Goal: Information Seeking & Learning: Find specific fact

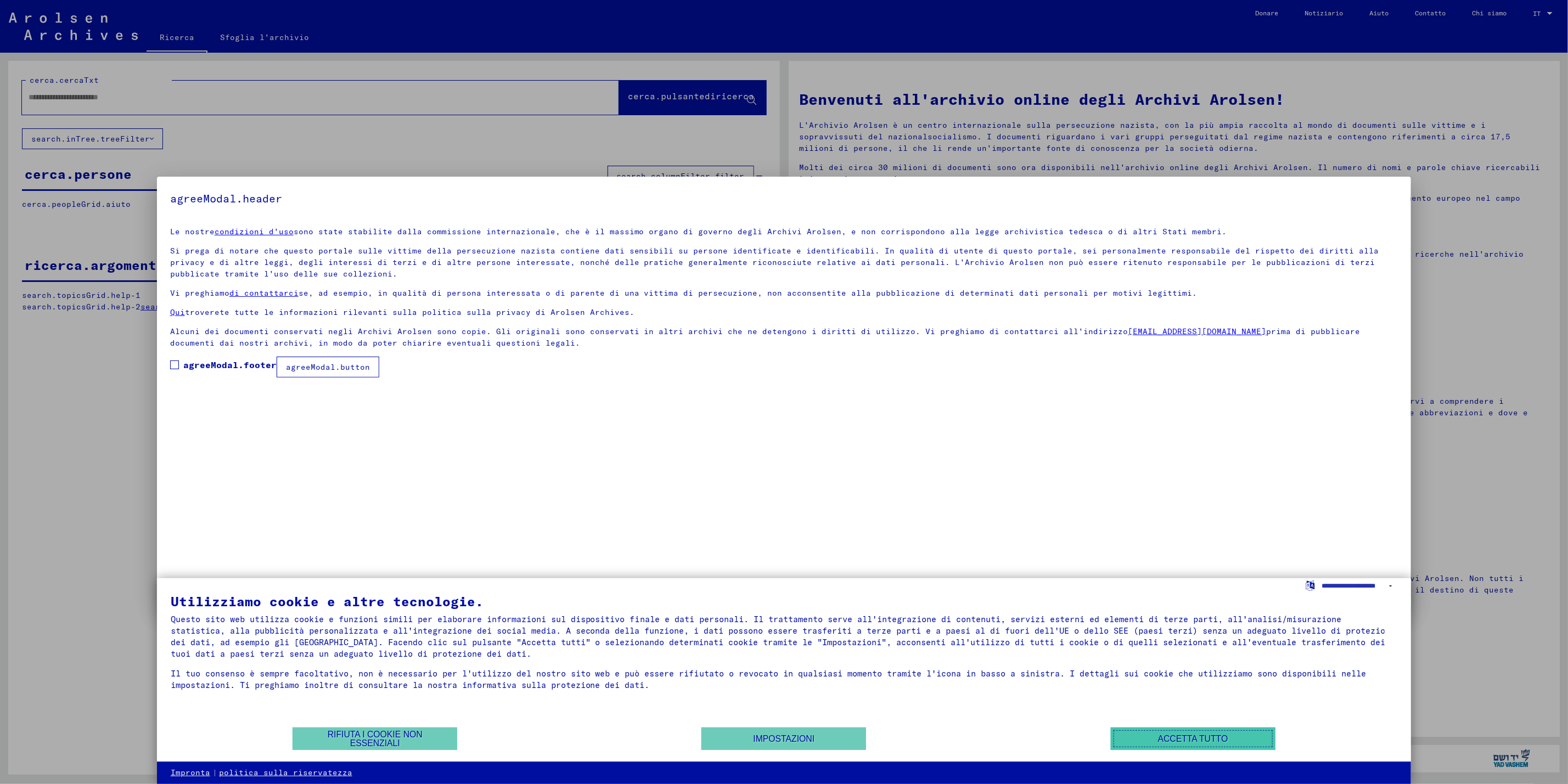
click at [1135, 741] on button "Accetta tutto" at bounding box center [1193, 739] width 164 height 23
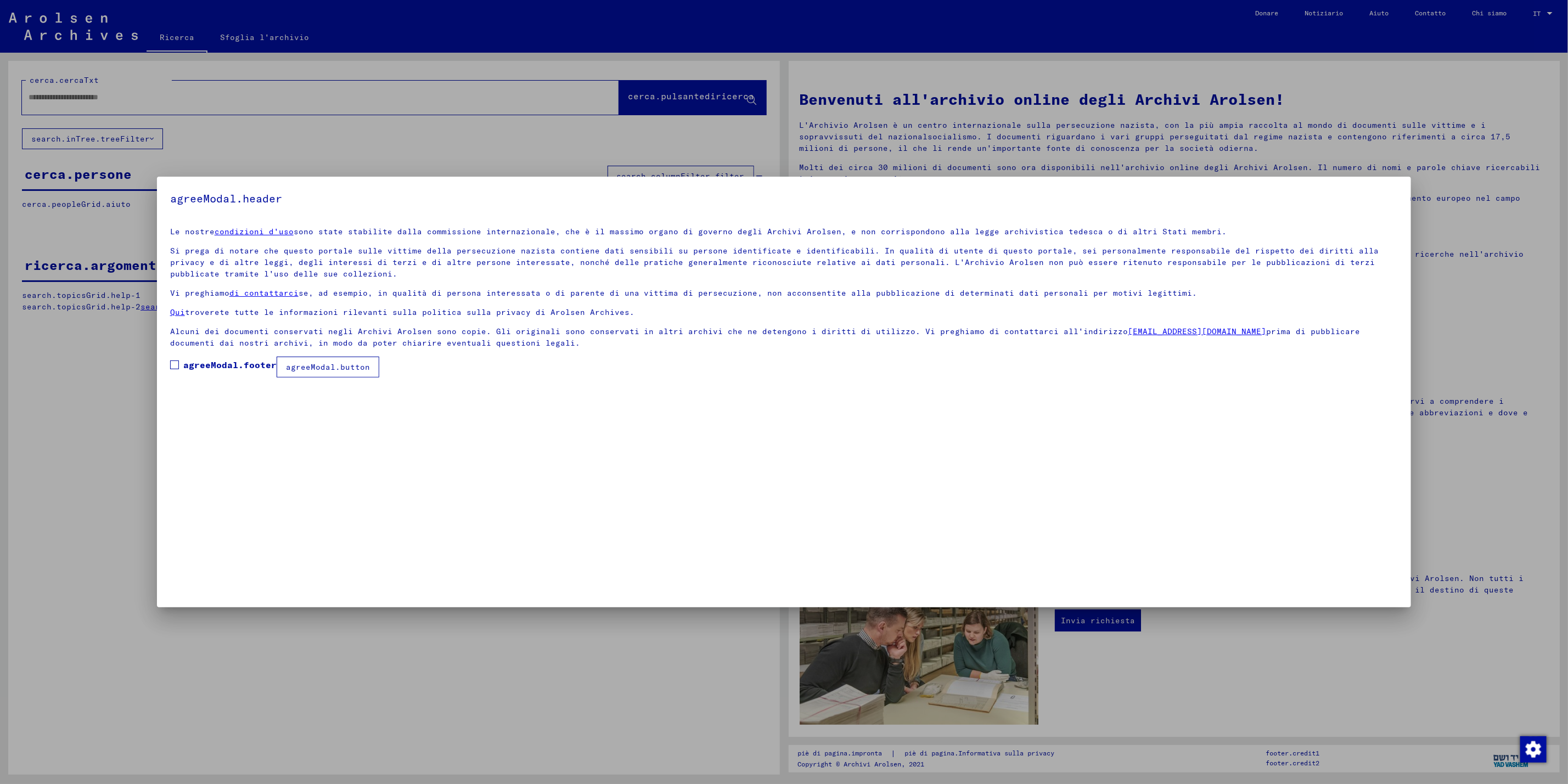
click at [174, 361] on label "agreeModal.footer" at bounding box center [223, 364] width 107 height 13
click at [296, 369] on font "agreeModal.button" at bounding box center [328, 367] width 84 height 10
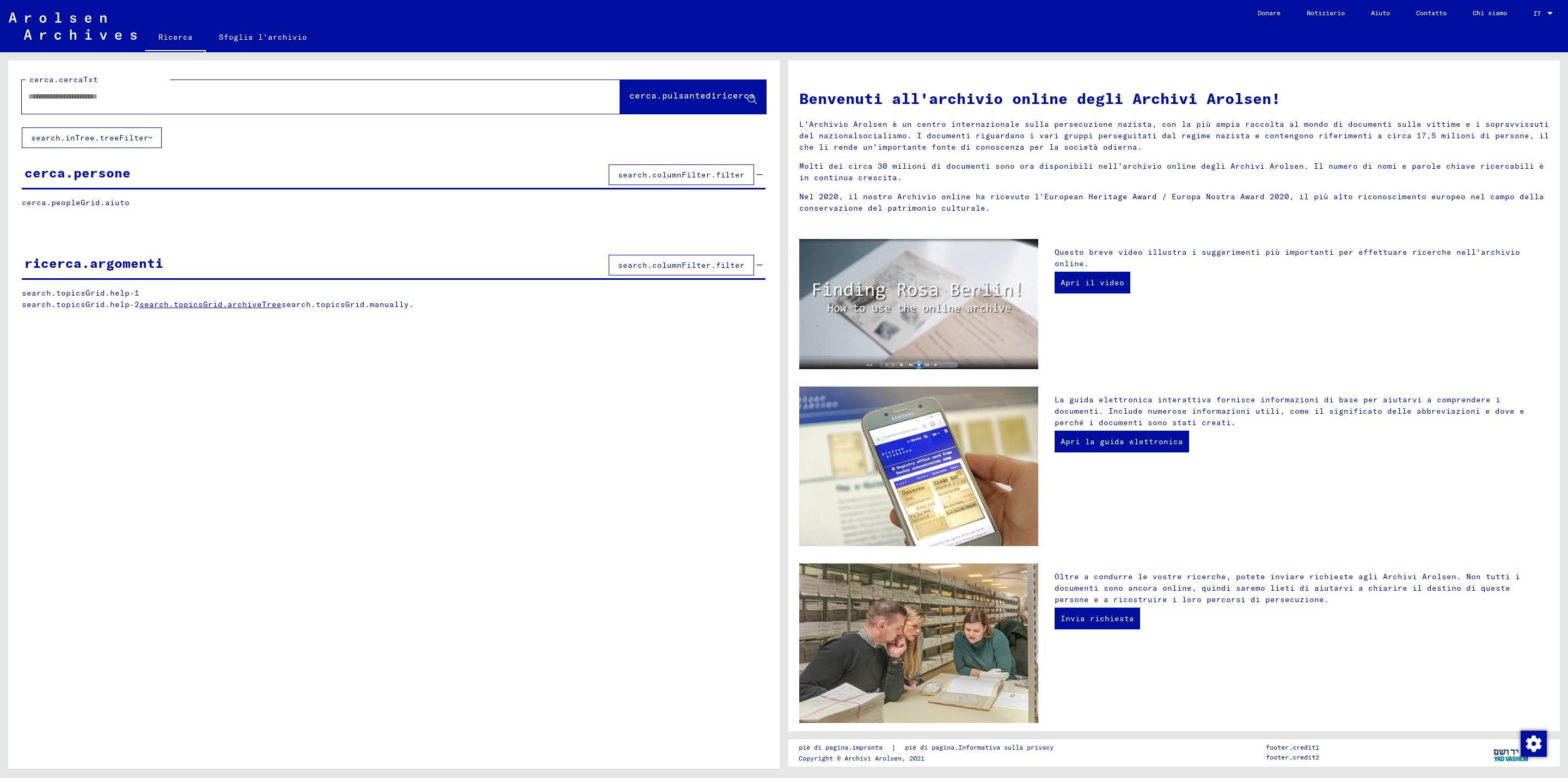
click at [126, 167] on font "cerca.persone" at bounding box center [77, 172] width 106 height 16
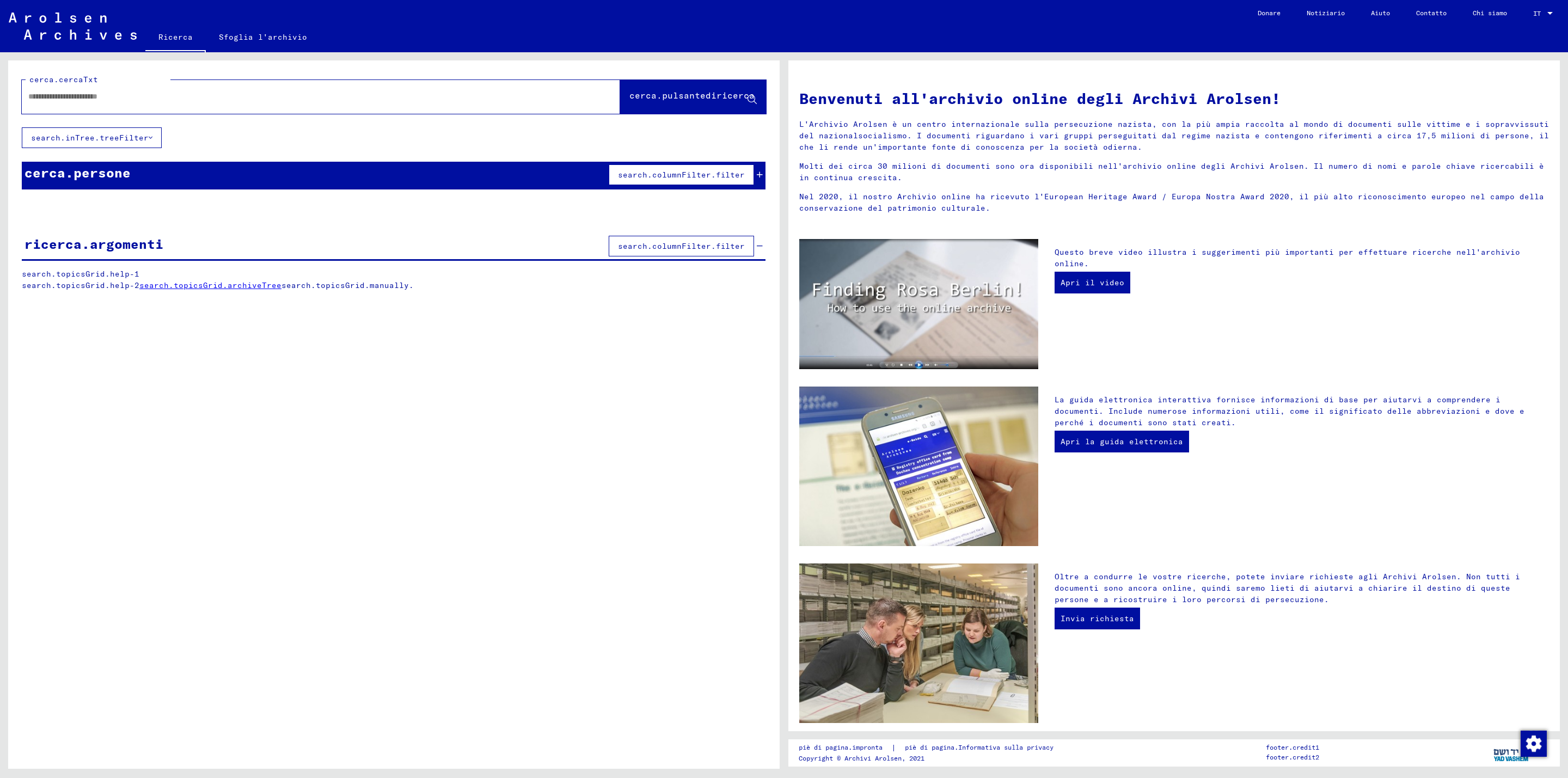
click at [629, 175] on font "search.columnFilter.filter" at bounding box center [681, 175] width 127 height 10
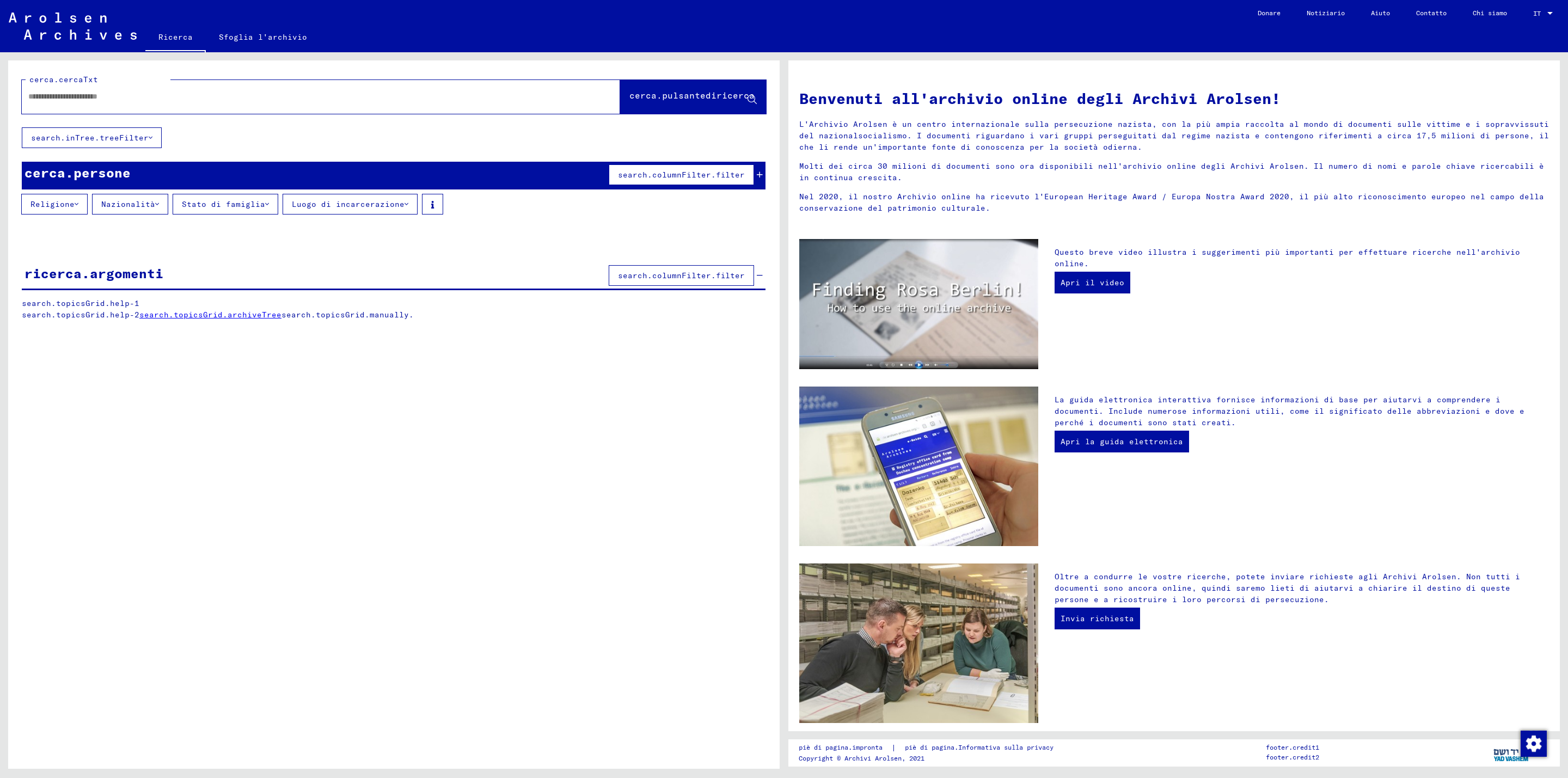
click at [626, 175] on font "search.columnFilter.filter" at bounding box center [681, 175] width 127 height 10
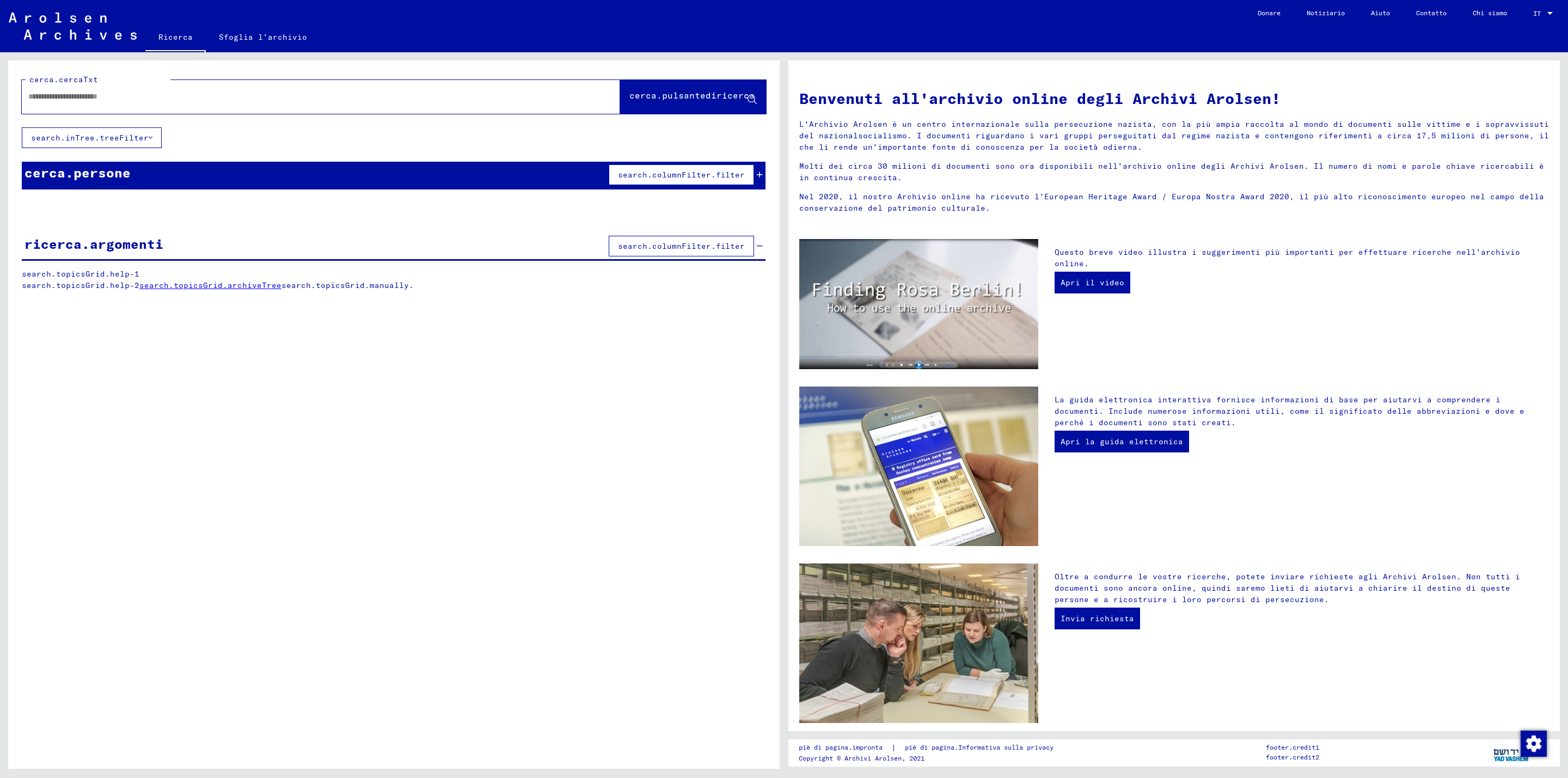
click at [626, 175] on font "search.columnFilter.filter" at bounding box center [681, 175] width 127 height 10
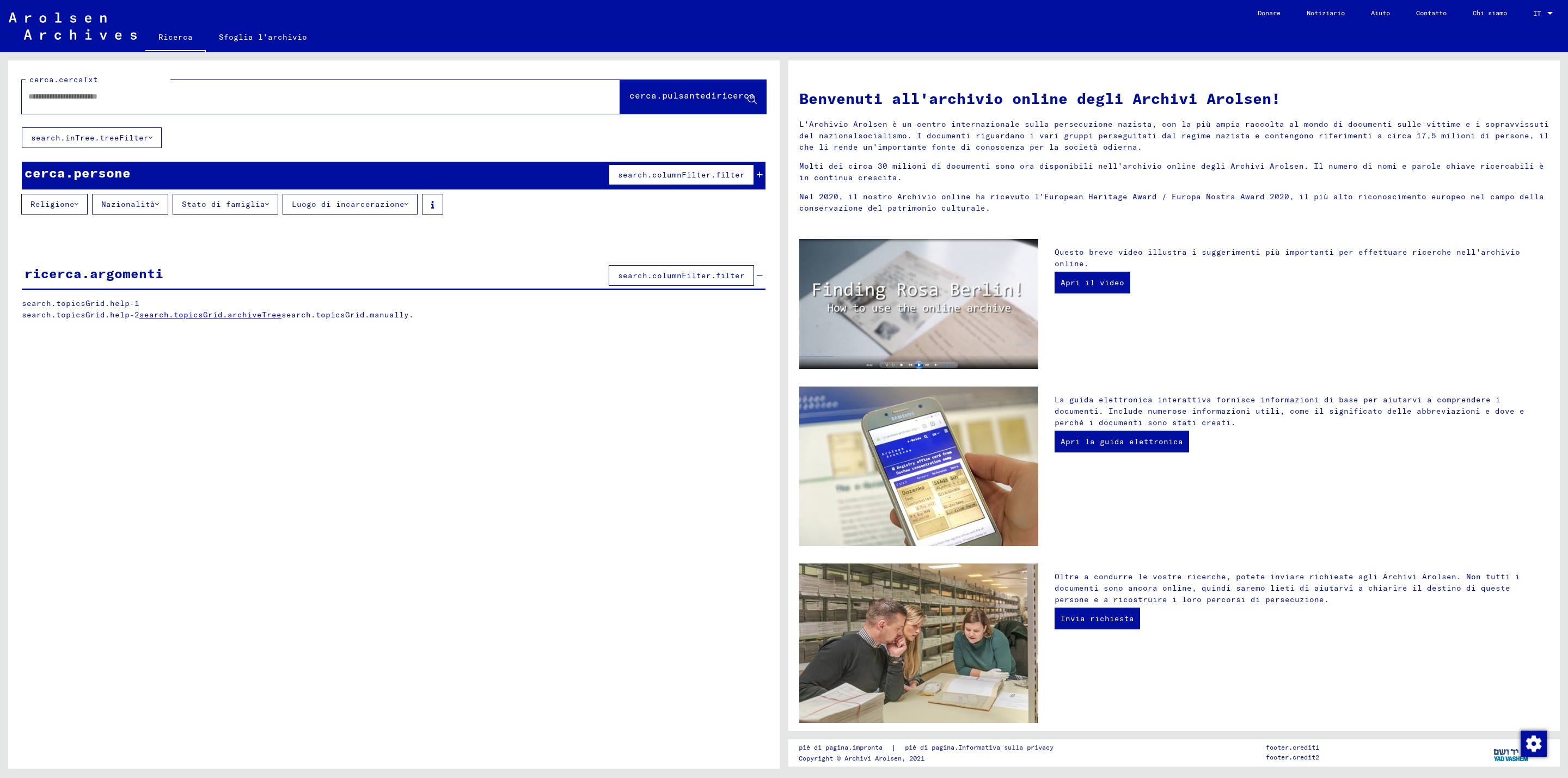
click at [617, 177] on button "search.columnFilter.filter" at bounding box center [681, 175] width 145 height 21
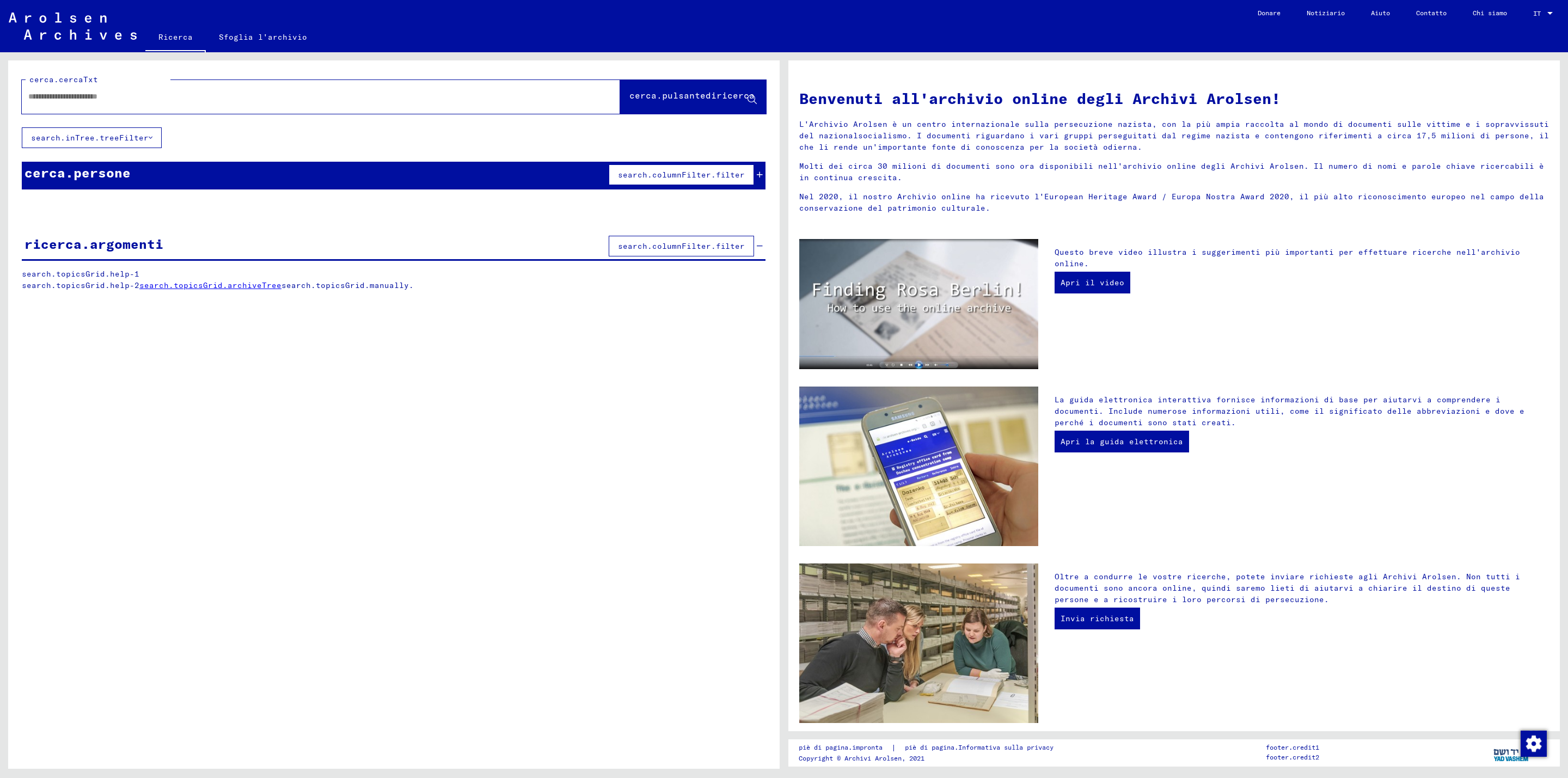
click at [141, 105] on div at bounding box center [304, 97] width 565 height 24
click at [141, 102] on input "text" at bounding box center [308, 96] width 559 height 12
click at [659, 96] on font "cerca.pulsantediricerca" at bounding box center [692, 96] width 125 height 11
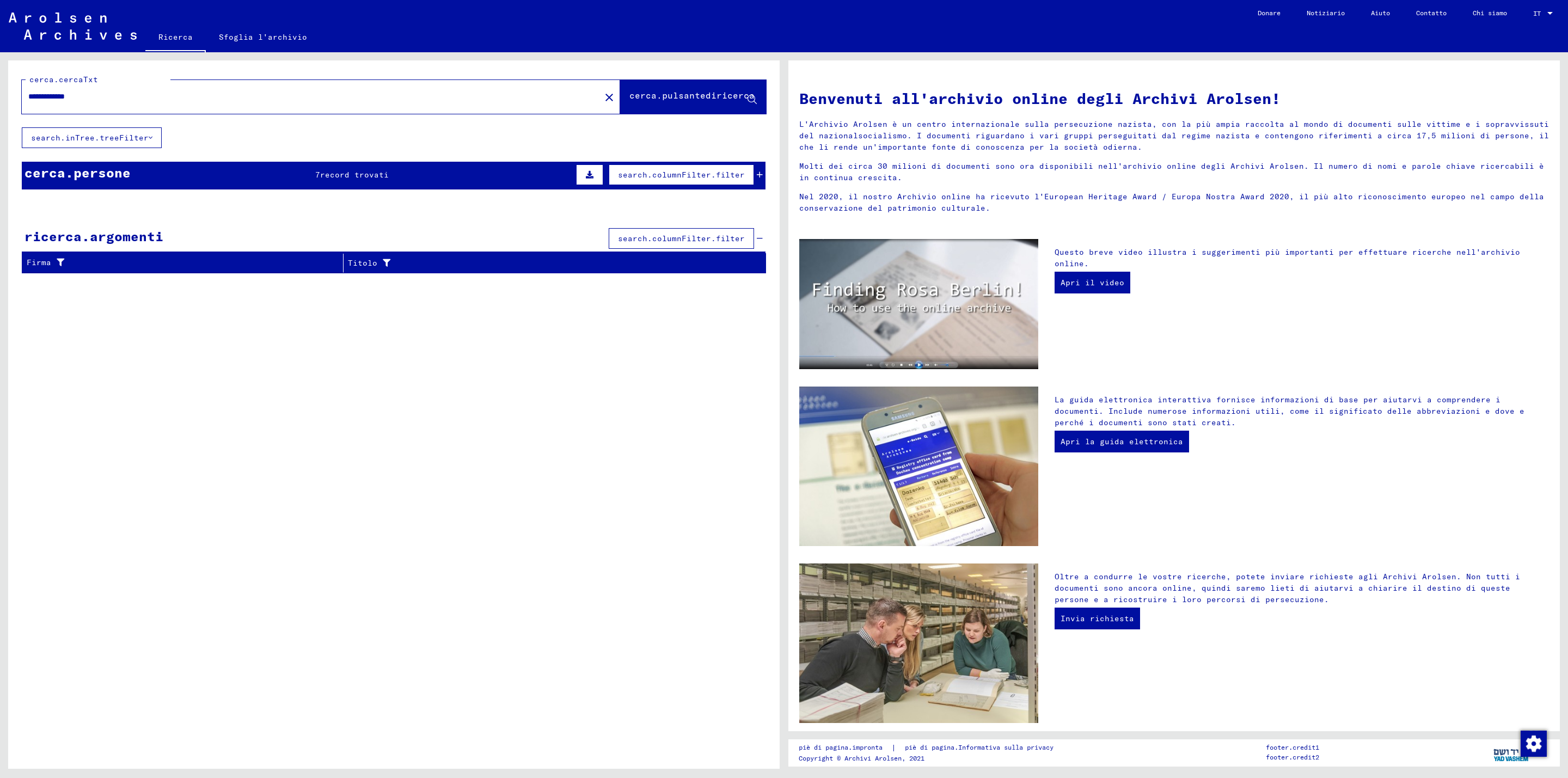
click at [376, 173] on font "record trovati" at bounding box center [354, 175] width 69 height 10
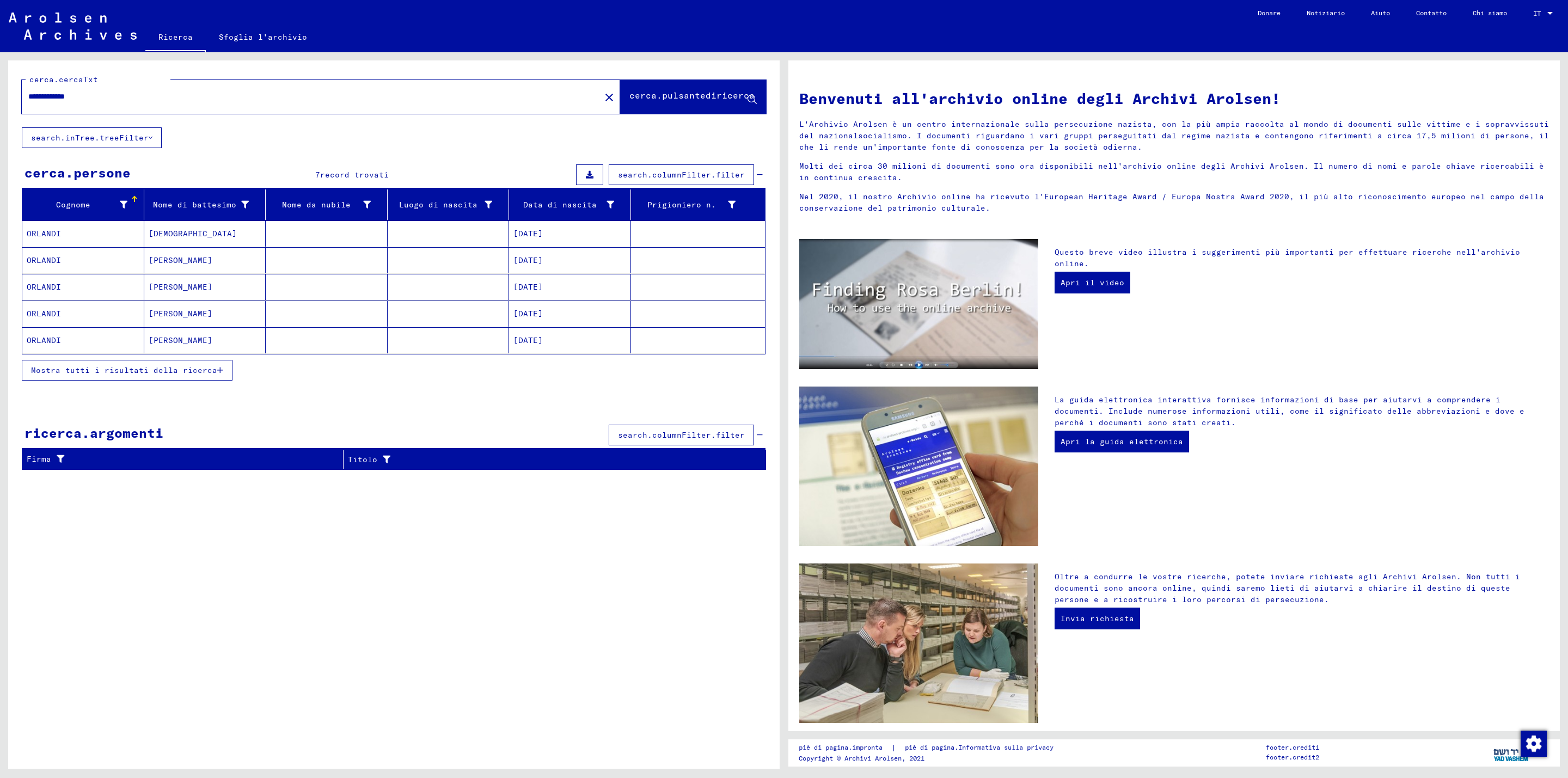
click at [128, 234] on mat-cell "ORLANDI" at bounding box center [83, 233] width 122 height 26
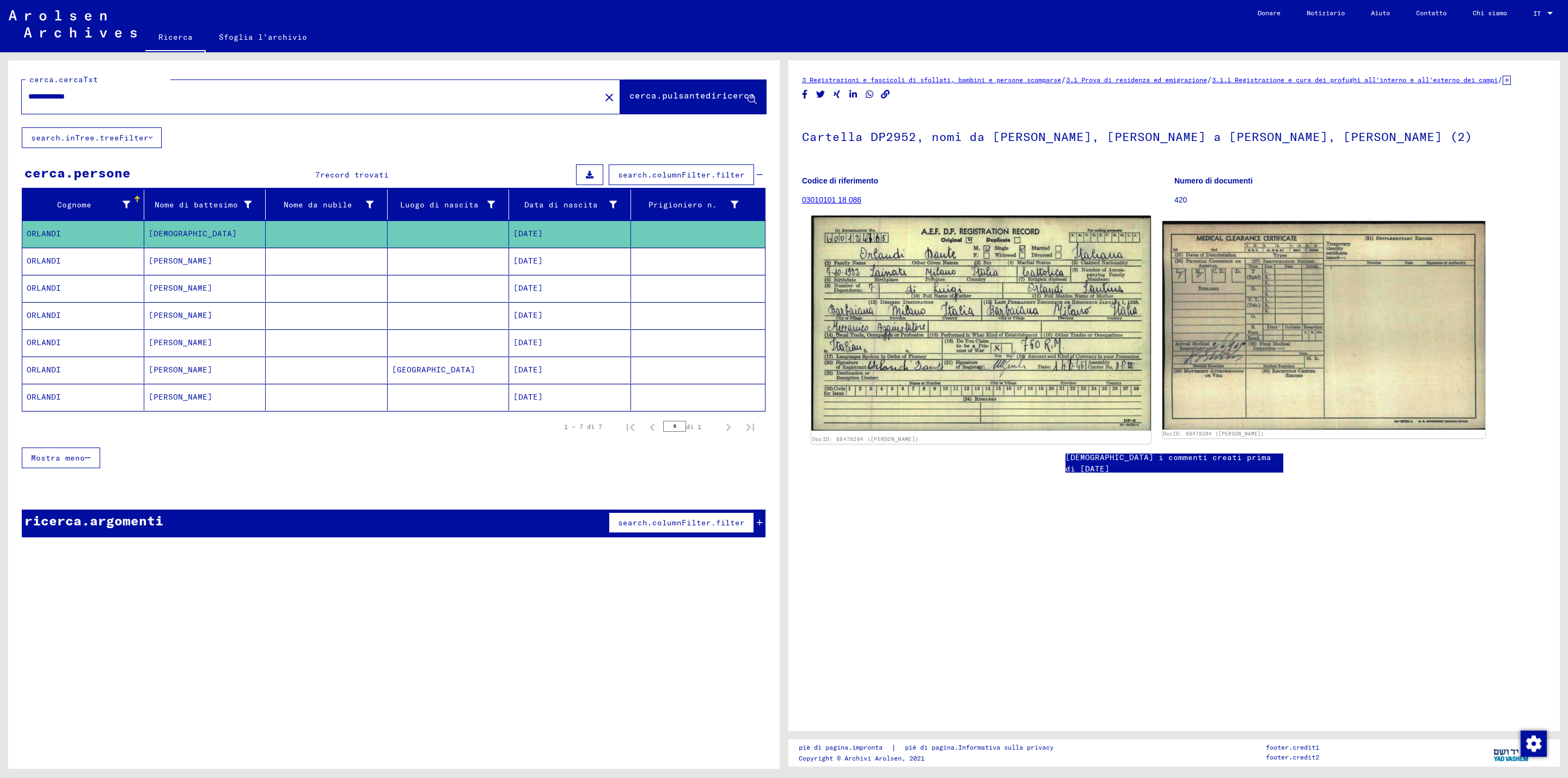
click at [989, 335] on img at bounding box center [981, 323] width 339 height 215
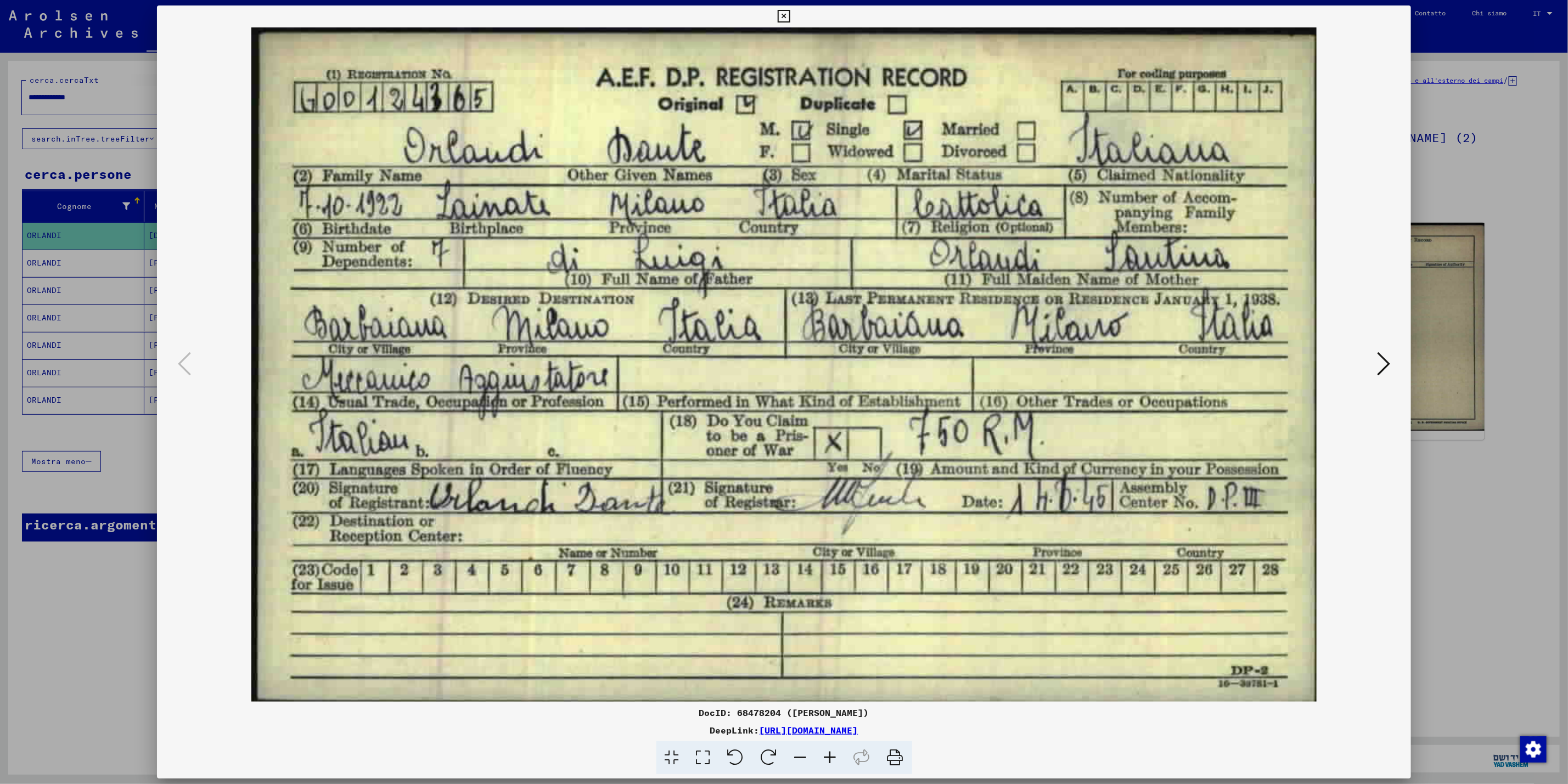
click at [1443, 188] on div at bounding box center [784, 392] width 1568 height 784
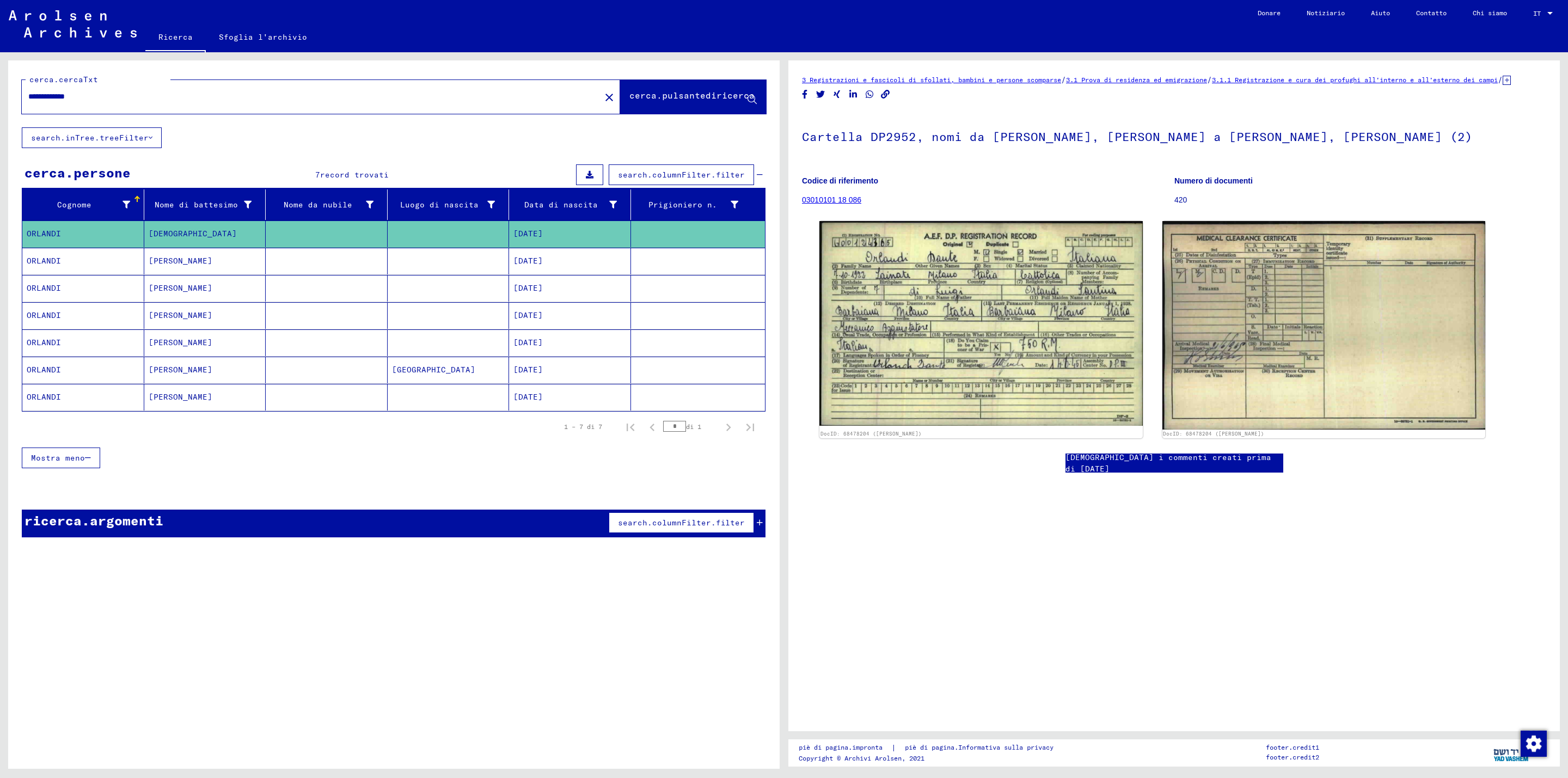
click at [260, 105] on div "**********" at bounding box center [308, 97] width 572 height 24
click at [219, 100] on input "**********" at bounding box center [311, 96] width 565 height 12
type input "*"
type input "*******"
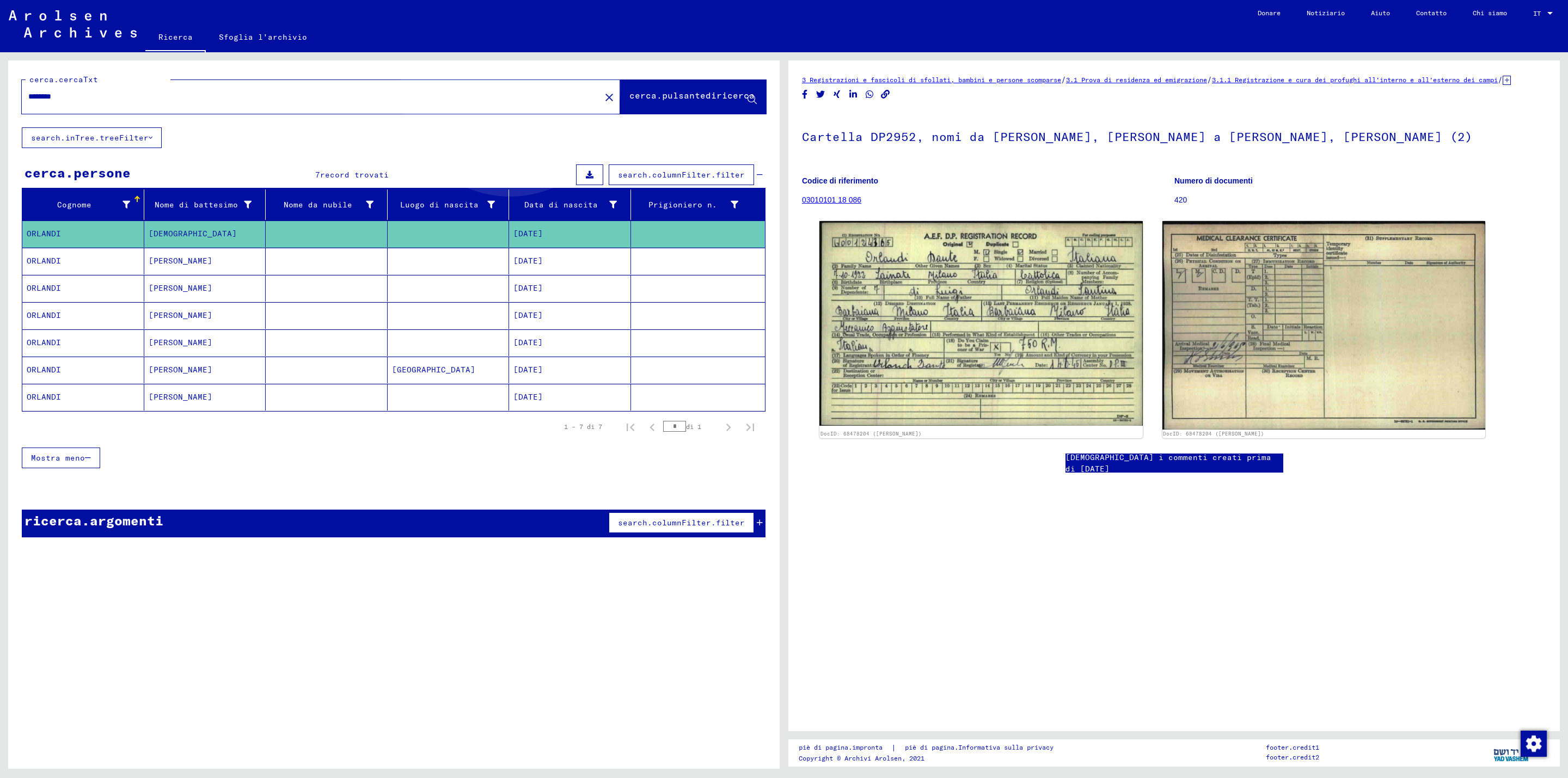
click at [647, 100] on font "cerca.pulsantediricerca" at bounding box center [692, 96] width 125 height 11
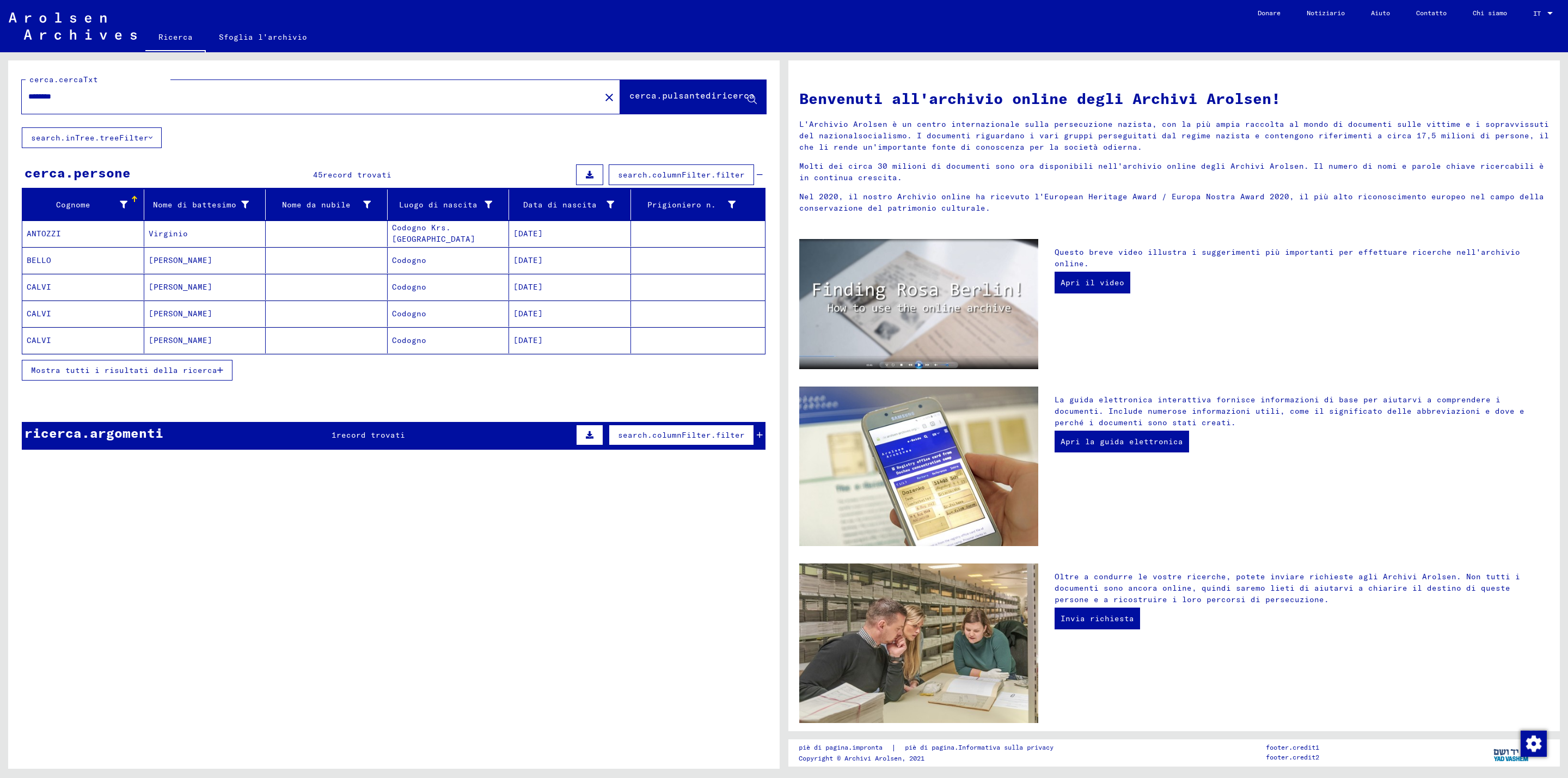
click at [178, 373] on font "Mostra tutti i risultati della ricerca" at bounding box center [124, 370] width 186 height 10
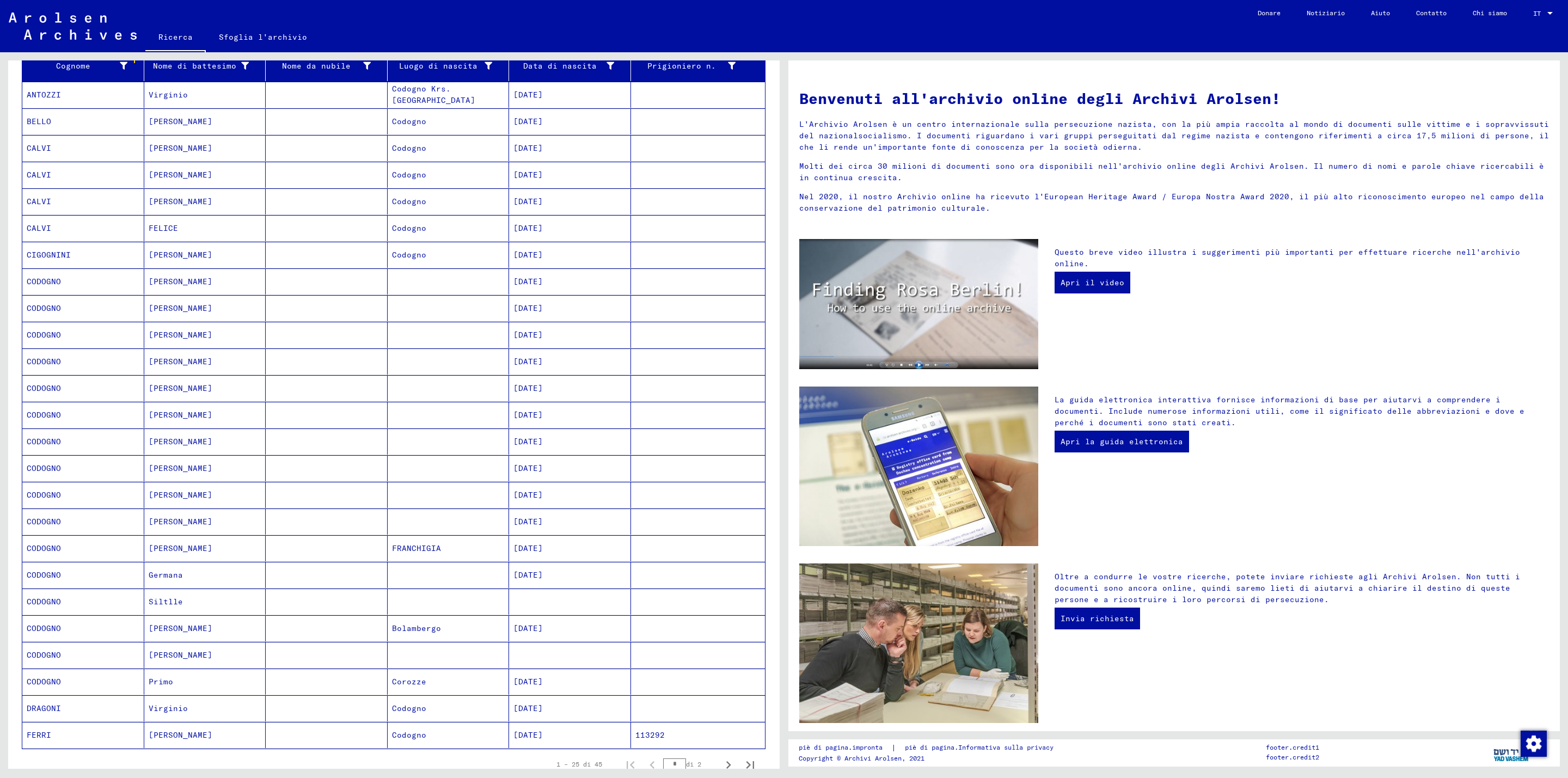
scroll to position [163, 0]
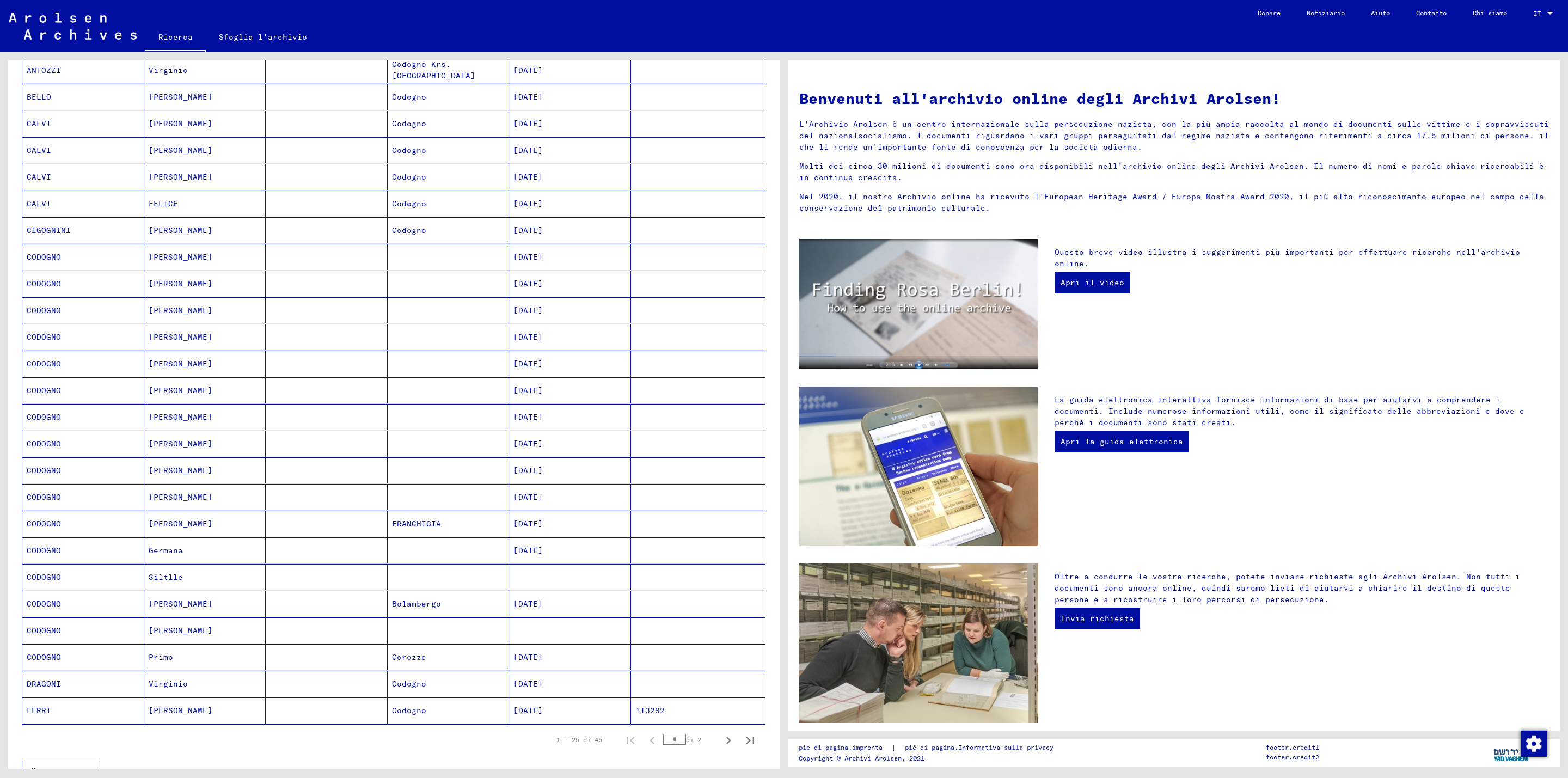
click at [635, 715] on font "113292" at bounding box center [650, 710] width 29 height 10
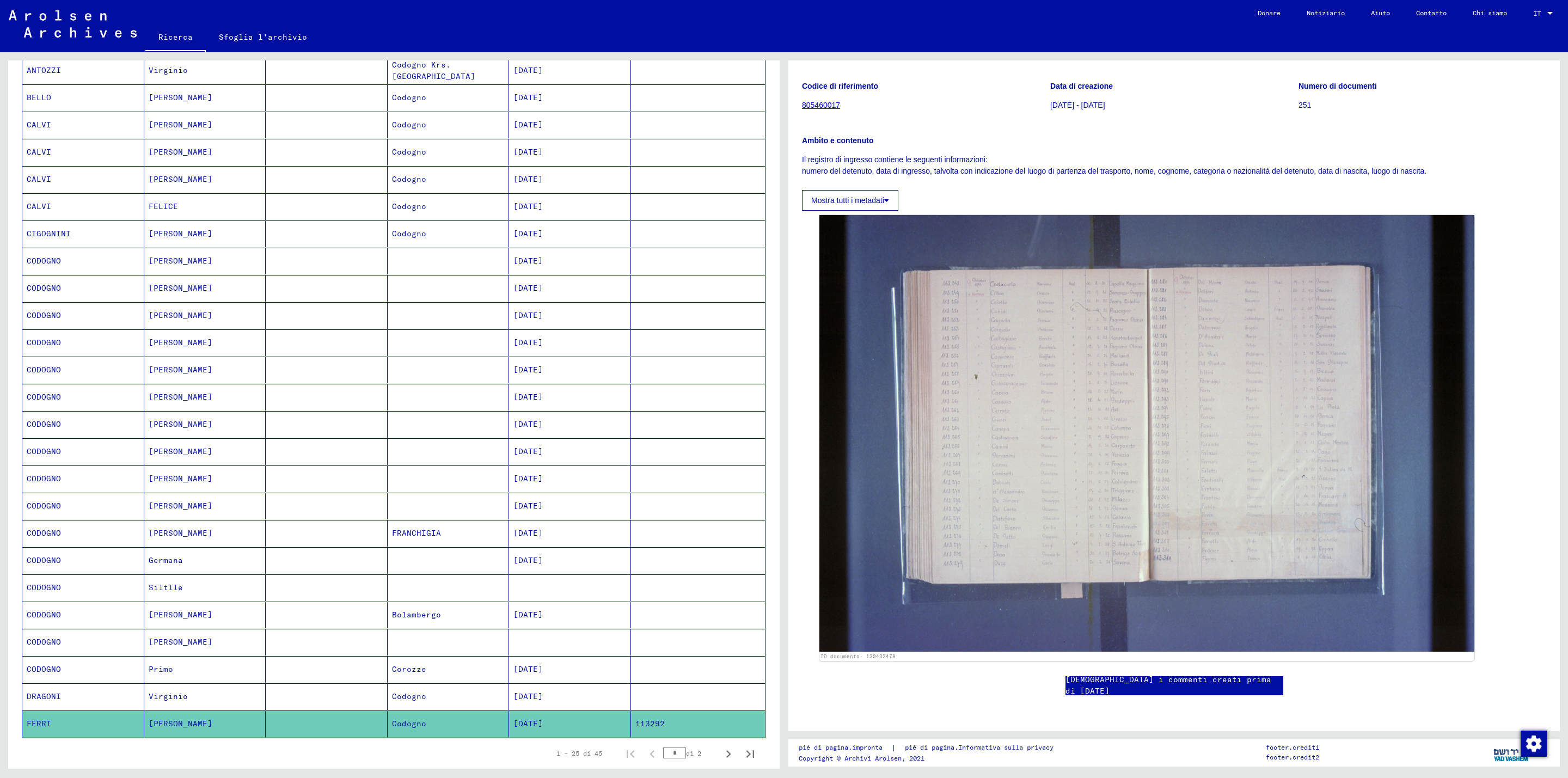
scroll to position [349, 0]
click at [1138, 675] on font "[DEMOGRAPHIC_DATA] i commenti creati prima di [DATE]" at bounding box center [1168, 685] width 206 height 21
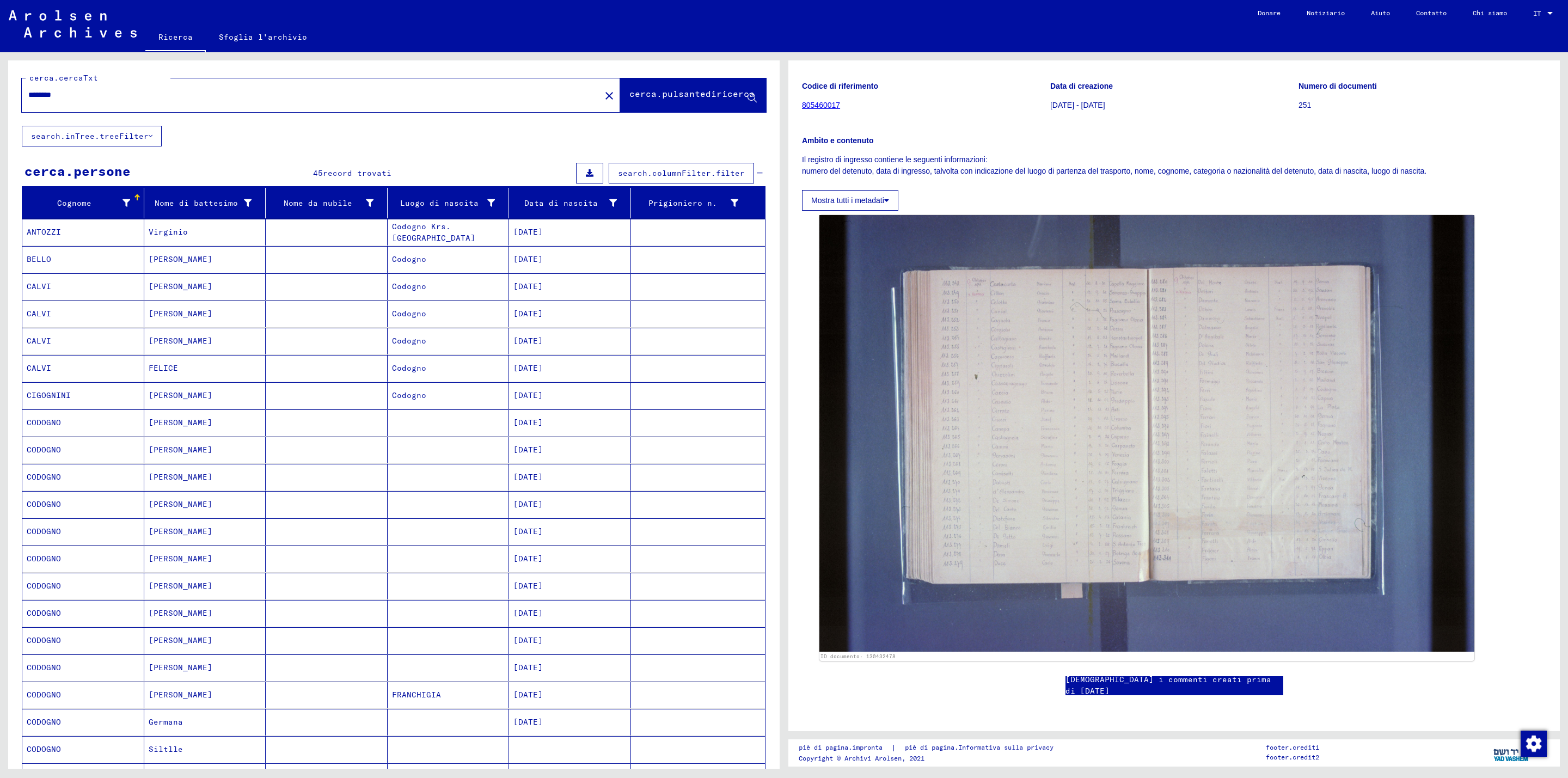
scroll to position [0, 0]
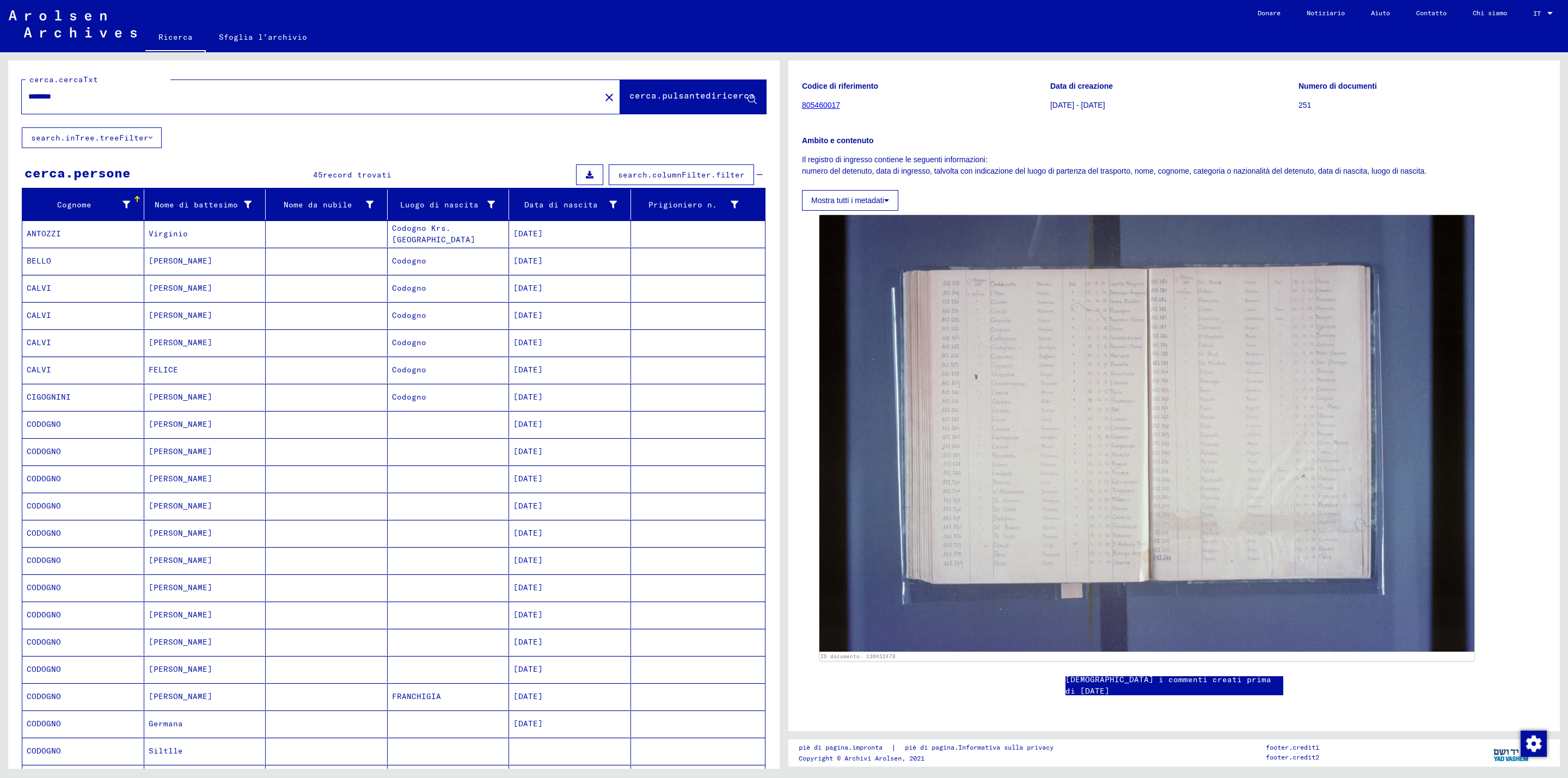
click at [175, 398] on font "[PERSON_NAME]" at bounding box center [180, 397] width 64 height 10
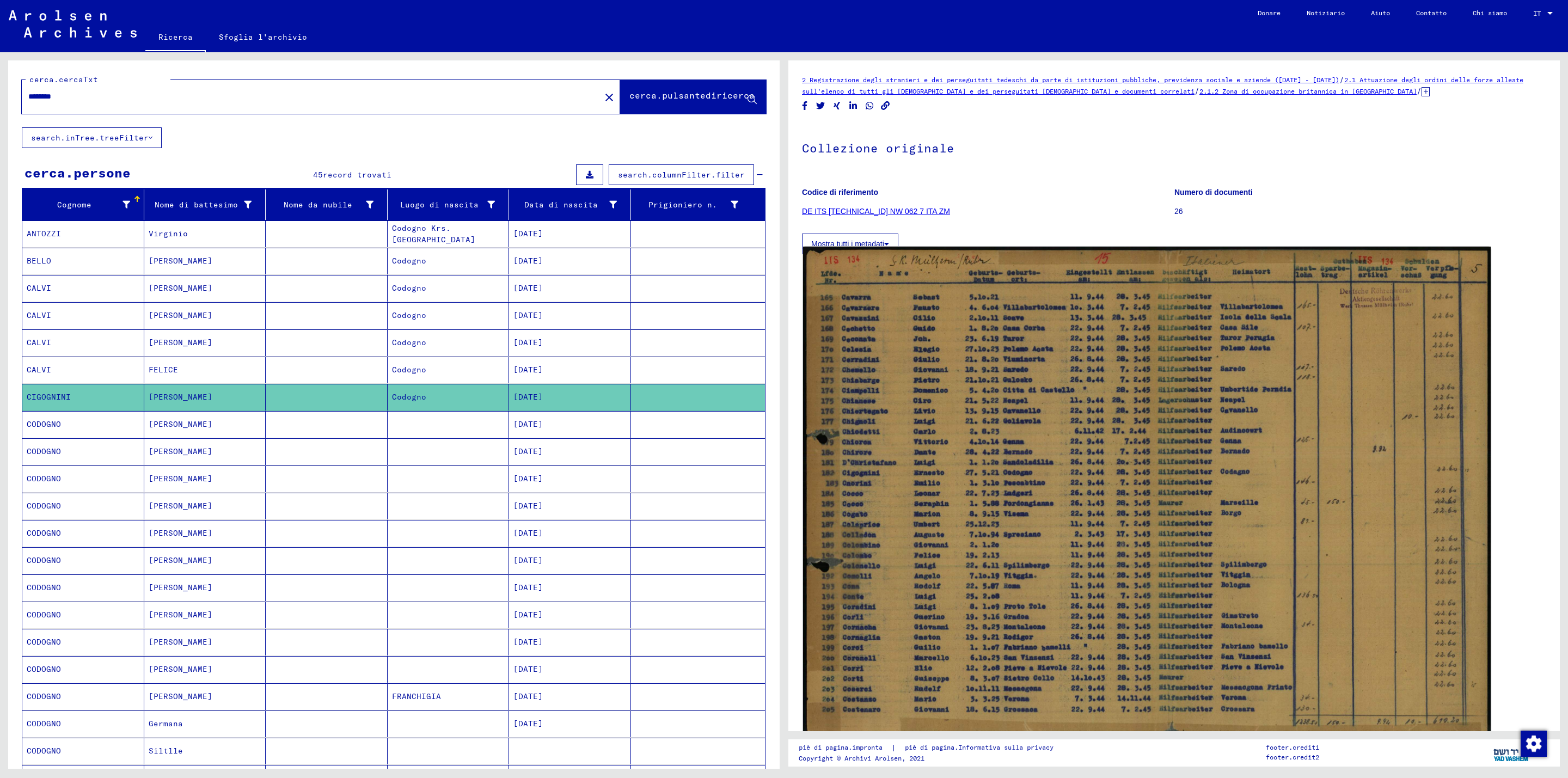
click at [1080, 430] on img at bounding box center [1147, 494] width 688 height 494
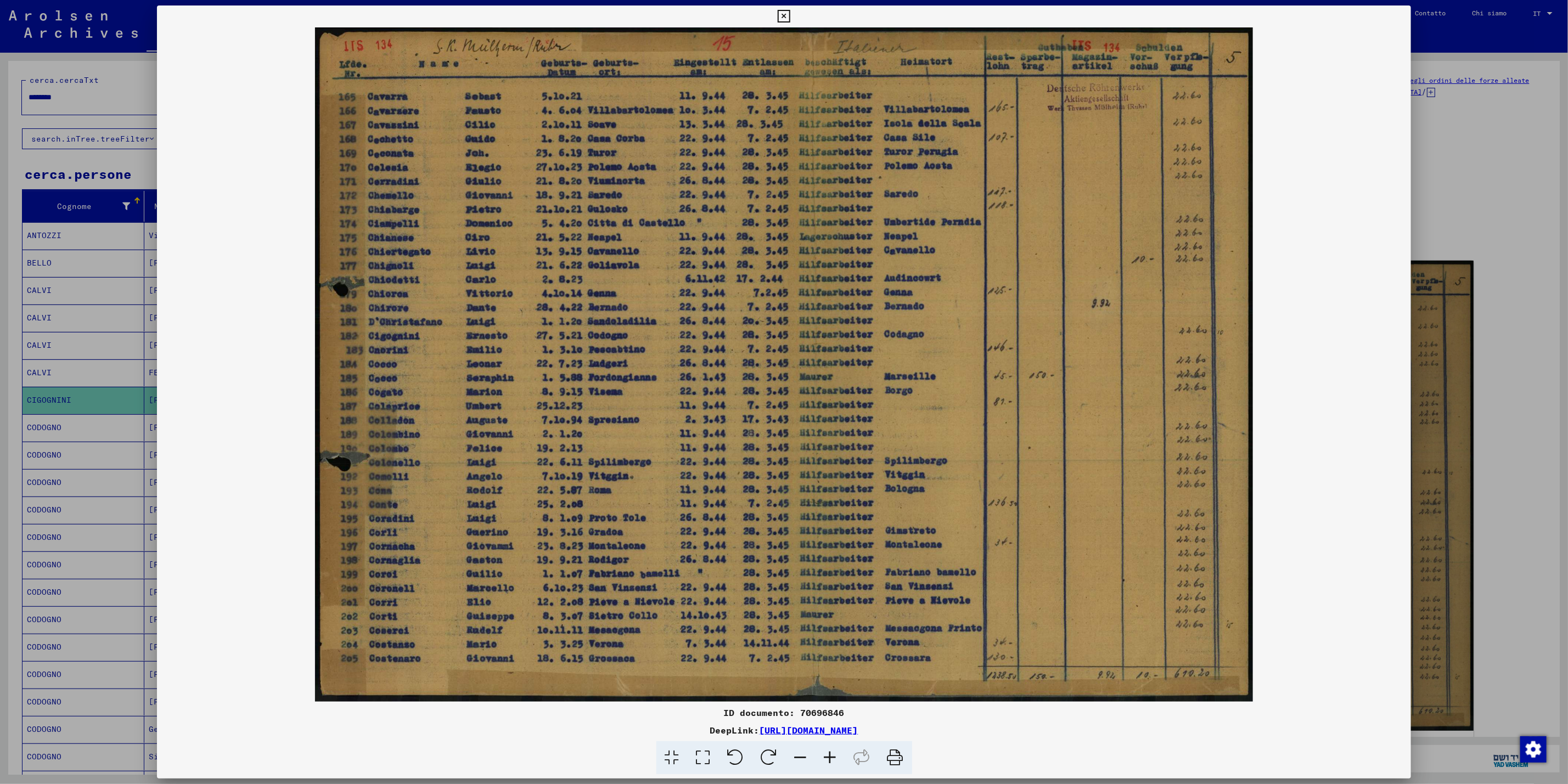
click at [1436, 110] on div at bounding box center [784, 392] width 1568 height 784
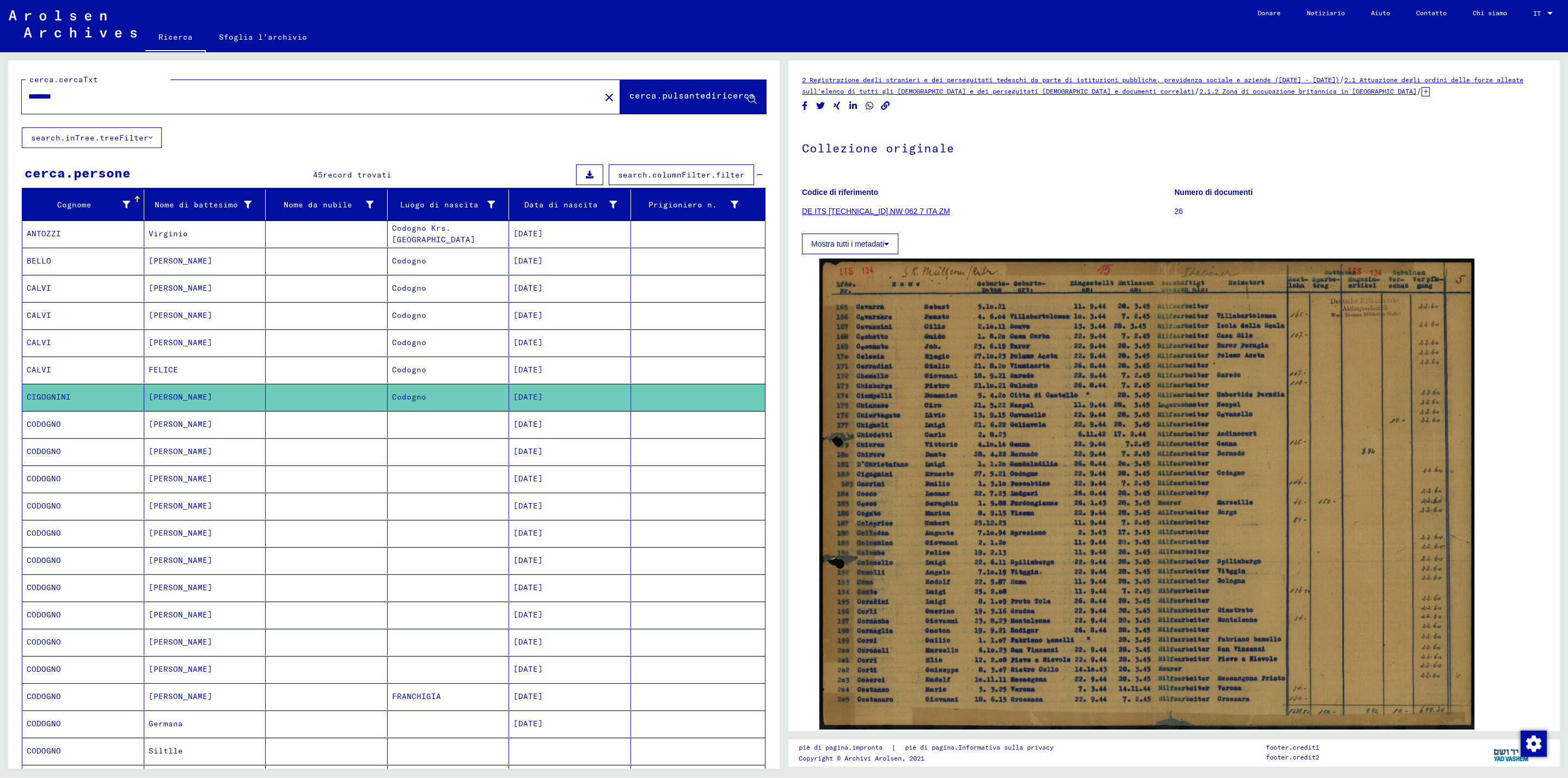
click at [158, 368] on font "FELICE" at bounding box center [163, 370] width 29 height 12
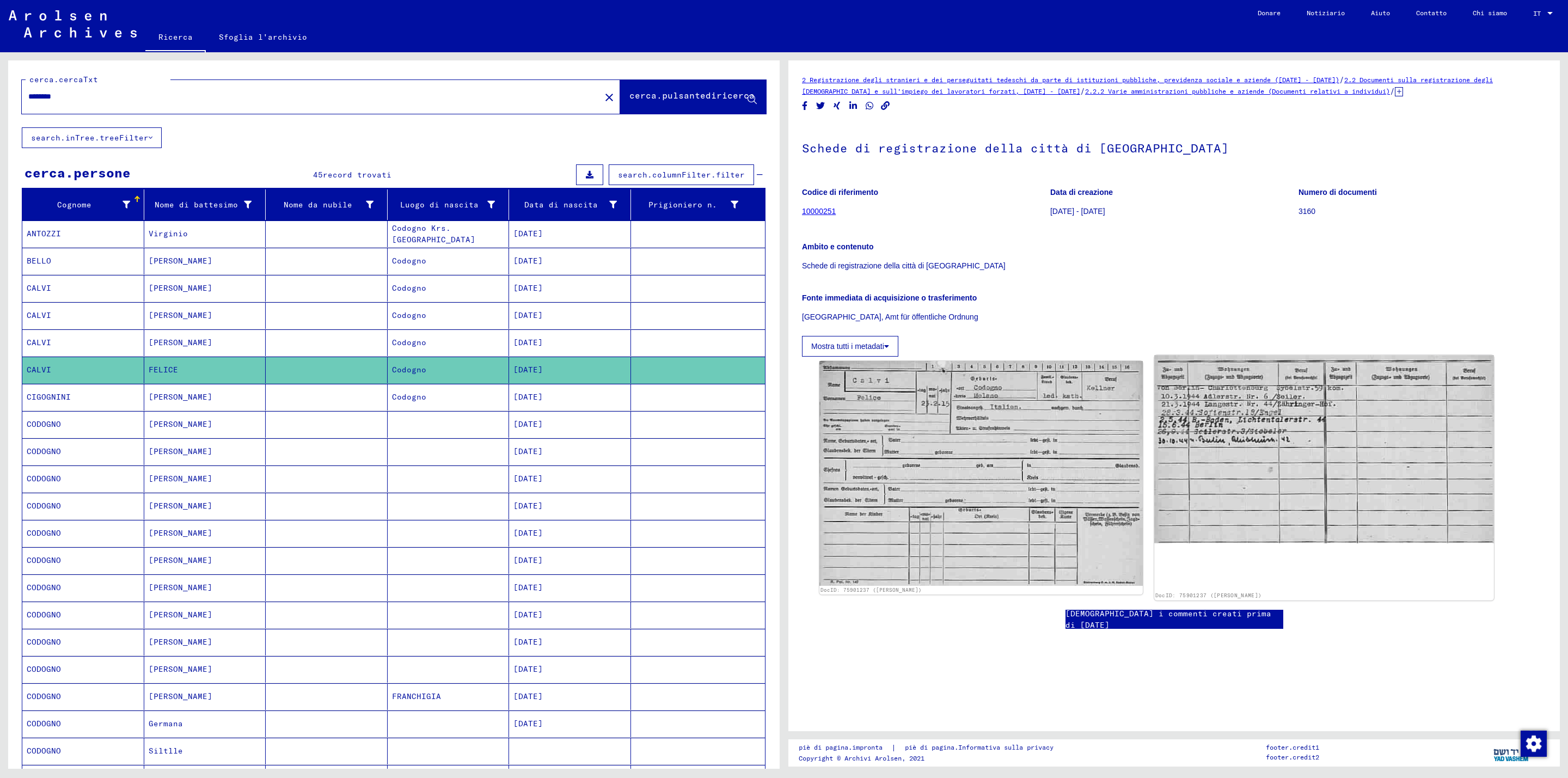
click at [1230, 455] on img at bounding box center [1323, 449] width 339 height 188
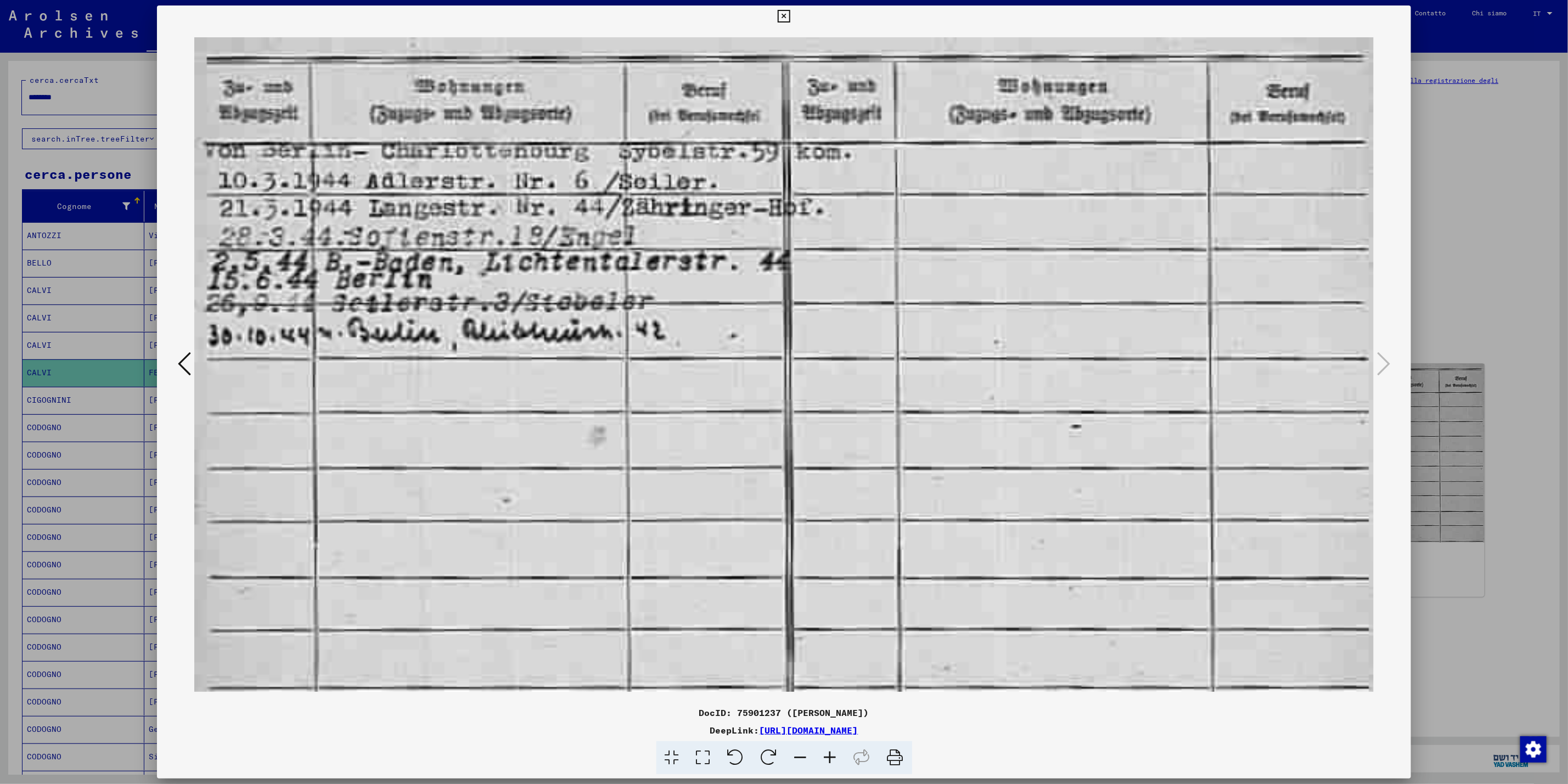
click at [1468, 147] on div at bounding box center [784, 392] width 1568 height 784
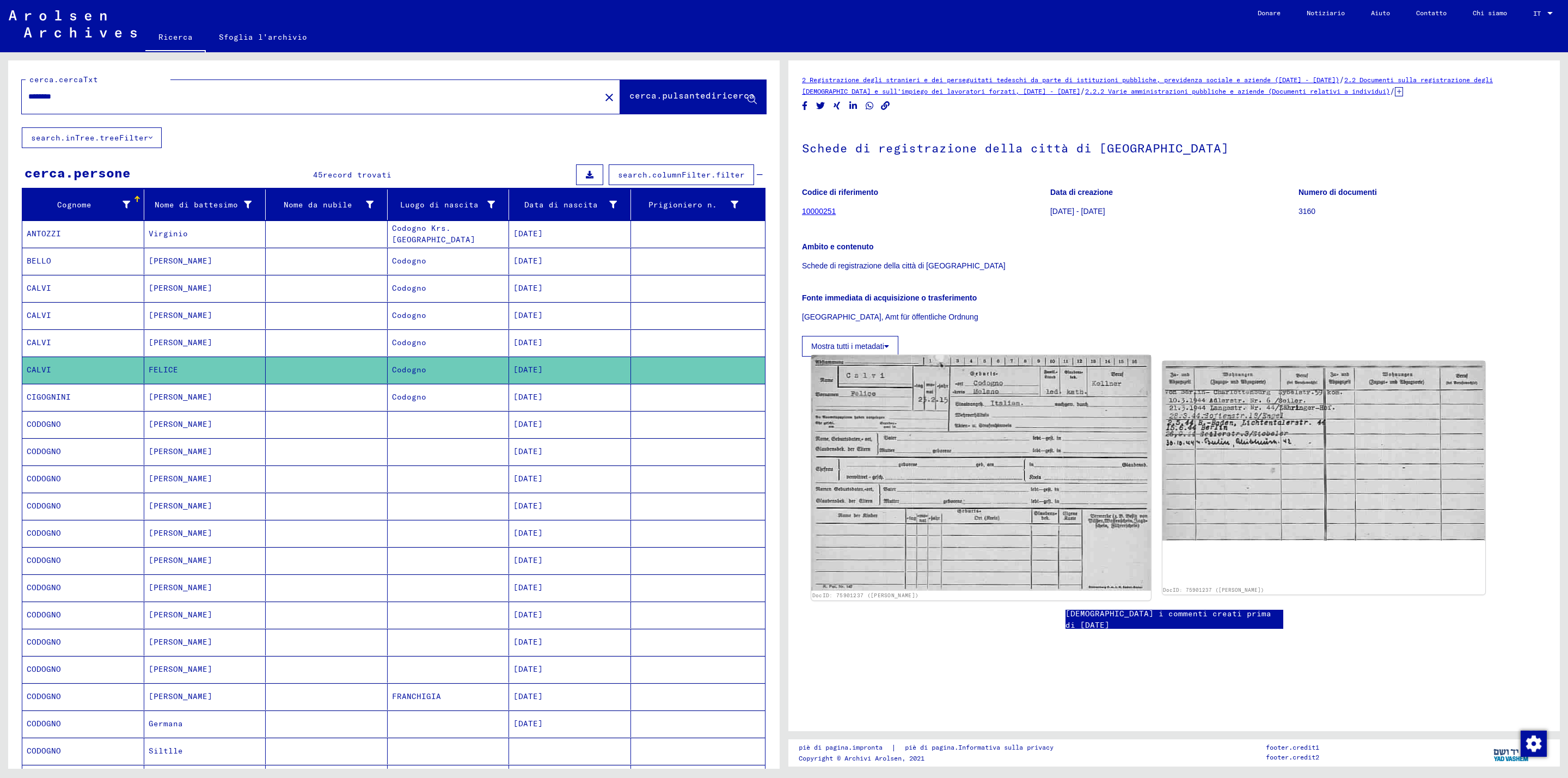
click at [993, 401] on img at bounding box center [981, 472] width 339 height 236
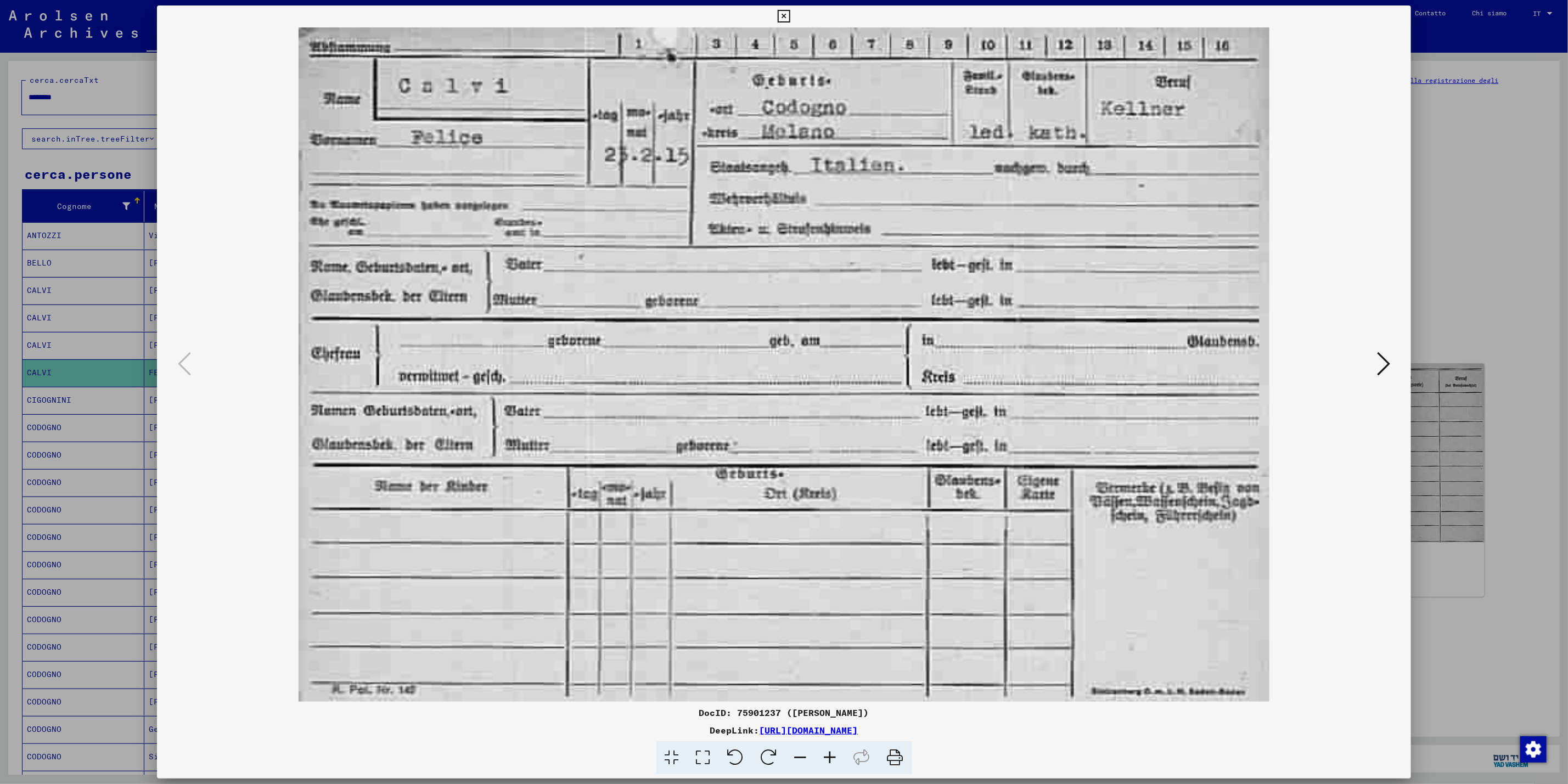
click at [1475, 117] on div at bounding box center [784, 392] width 1568 height 784
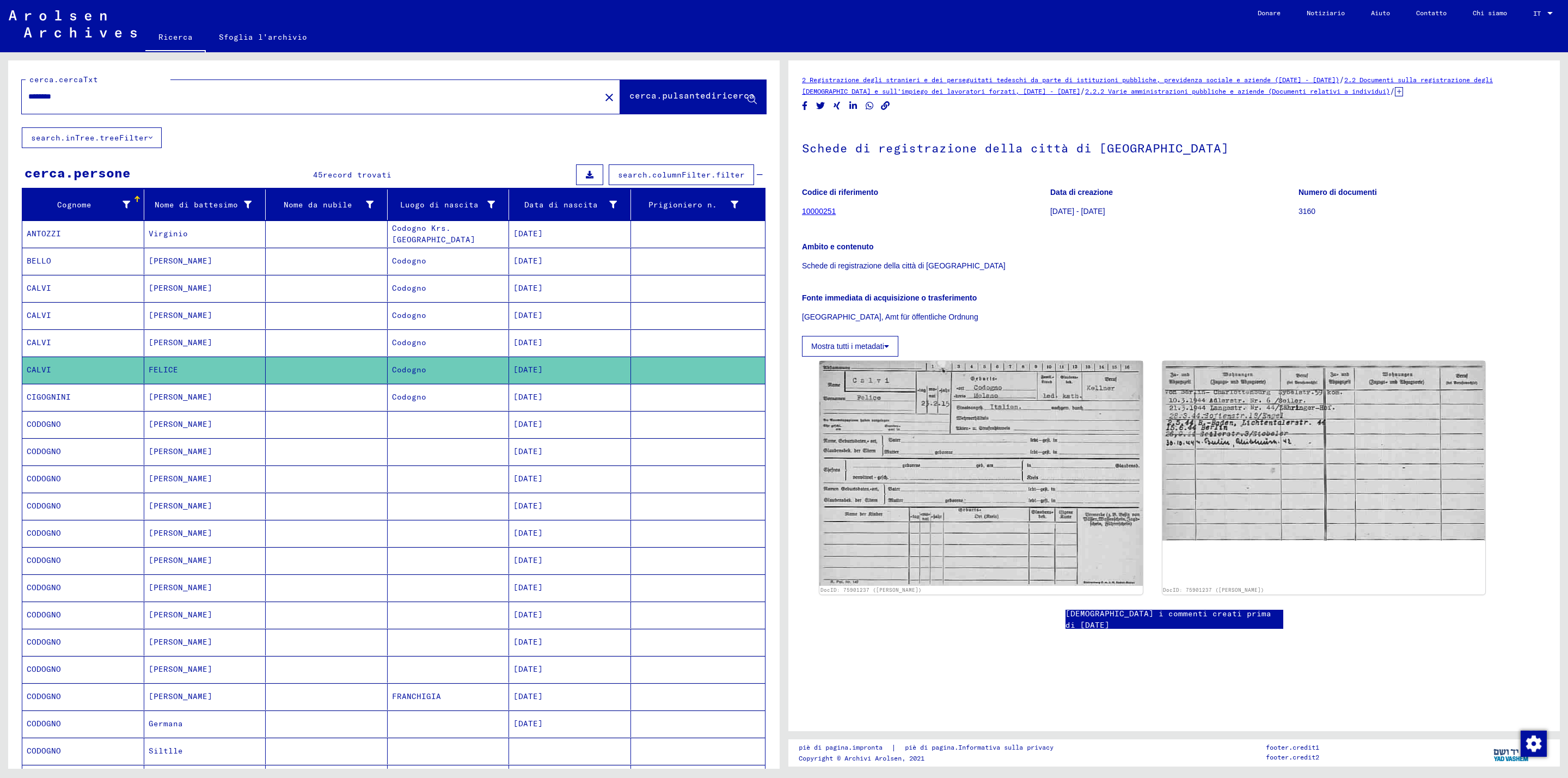
click at [404, 373] on font "Codogno" at bounding box center [409, 370] width 34 height 10
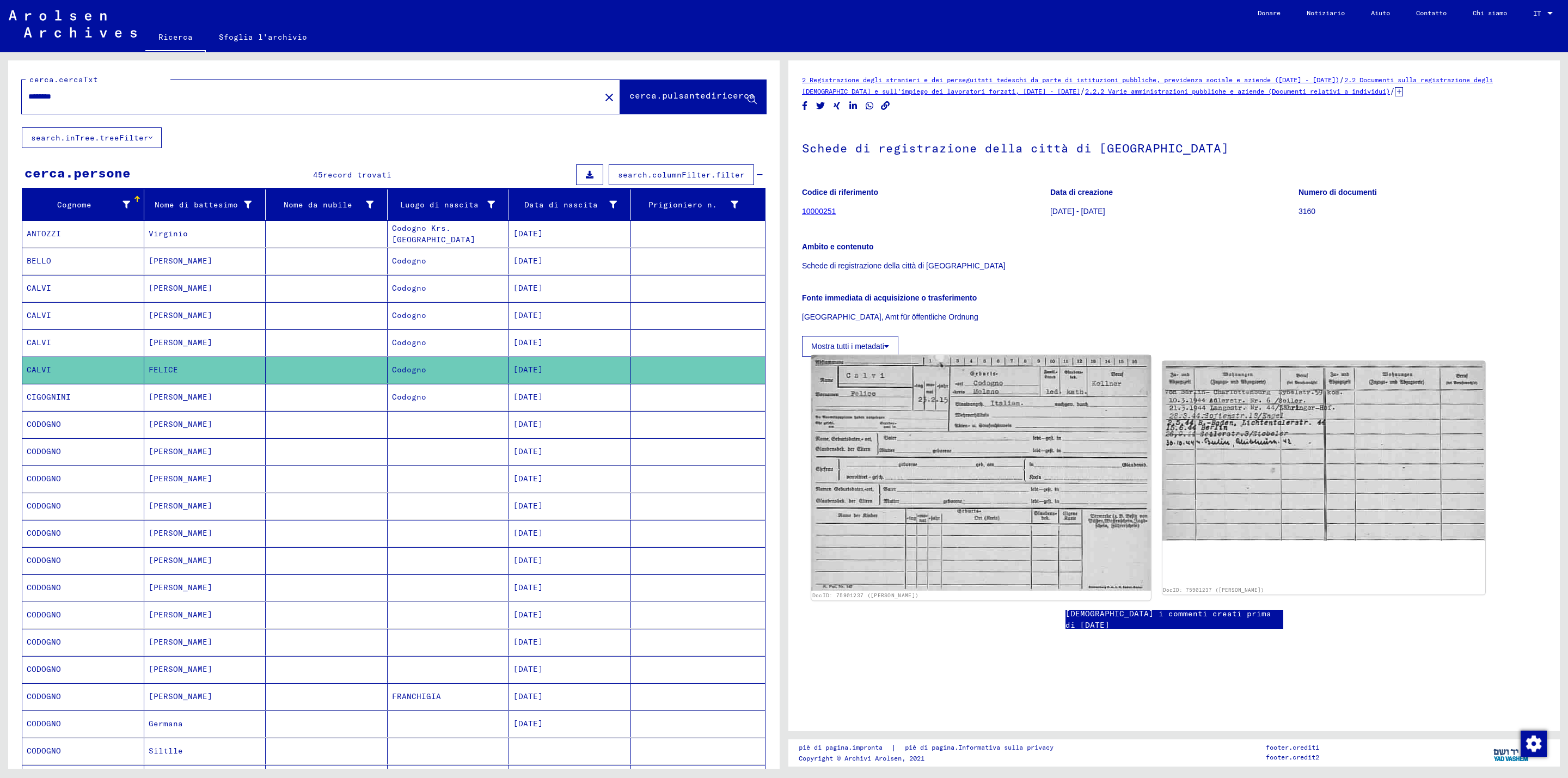
click at [923, 474] on img at bounding box center [981, 472] width 339 height 236
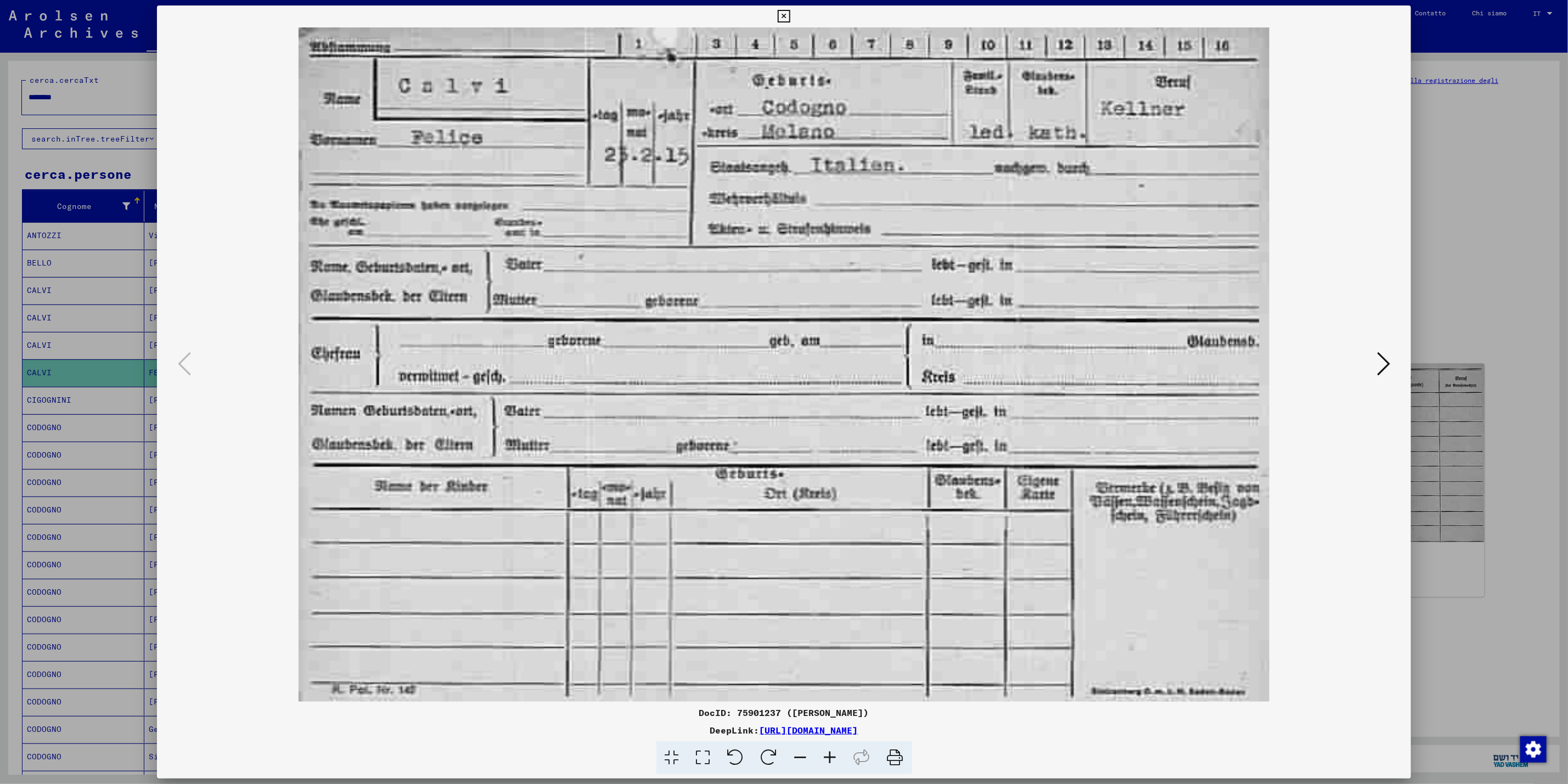
click at [1449, 210] on div at bounding box center [784, 392] width 1568 height 784
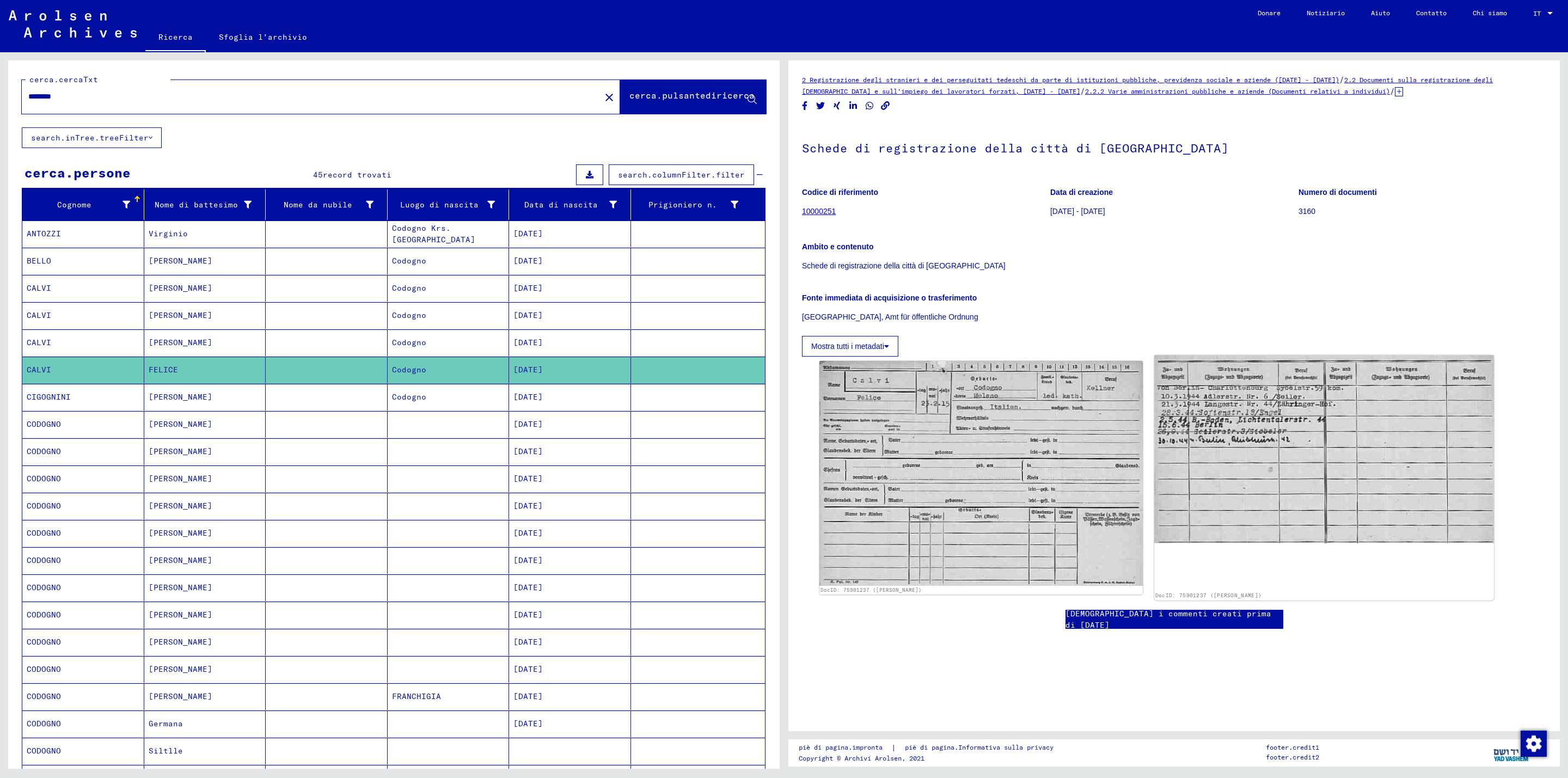
click at [1320, 426] on img at bounding box center [1323, 449] width 339 height 188
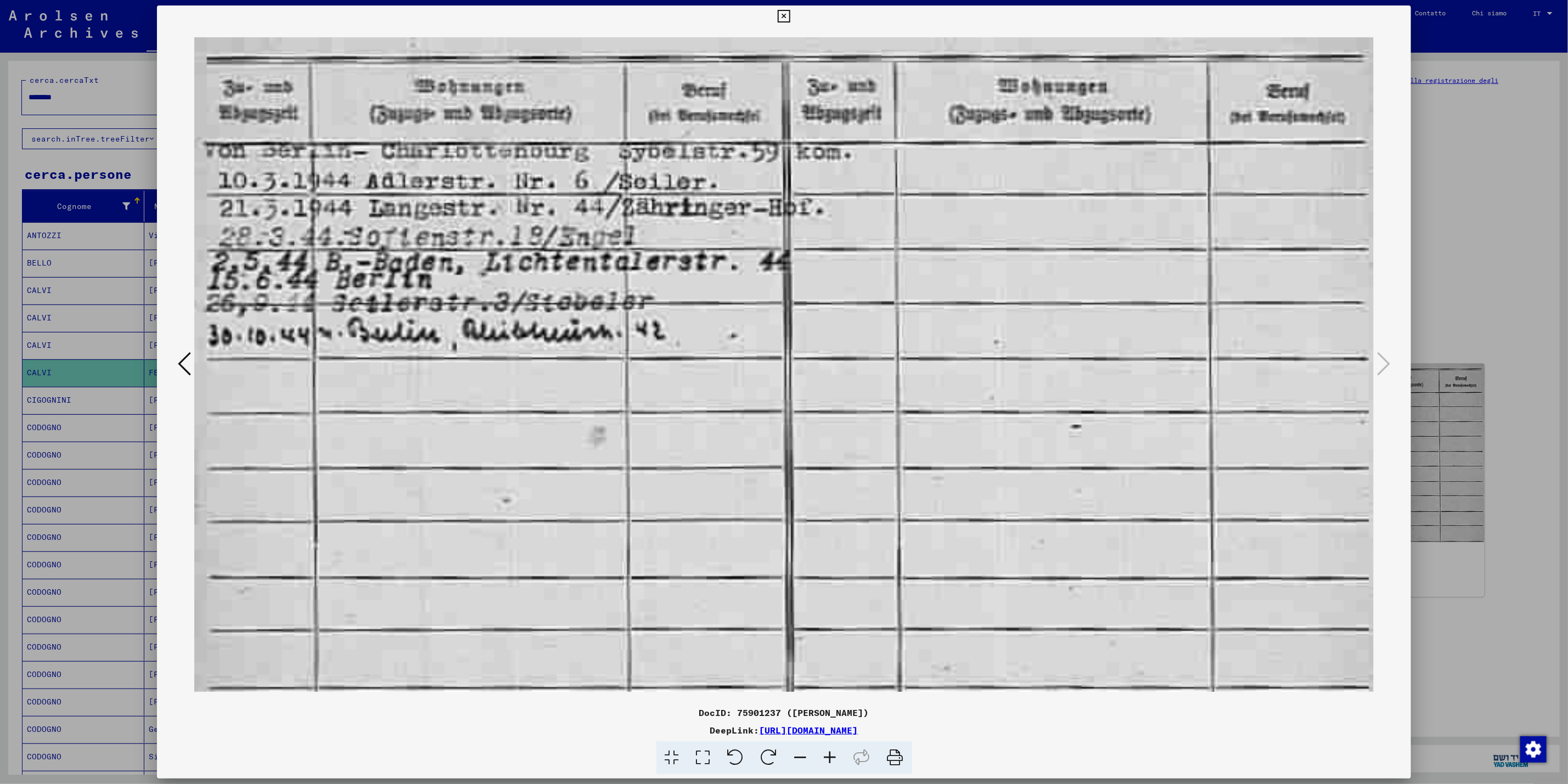
click at [1489, 186] on div at bounding box center [784, 392] width 1568 height 784
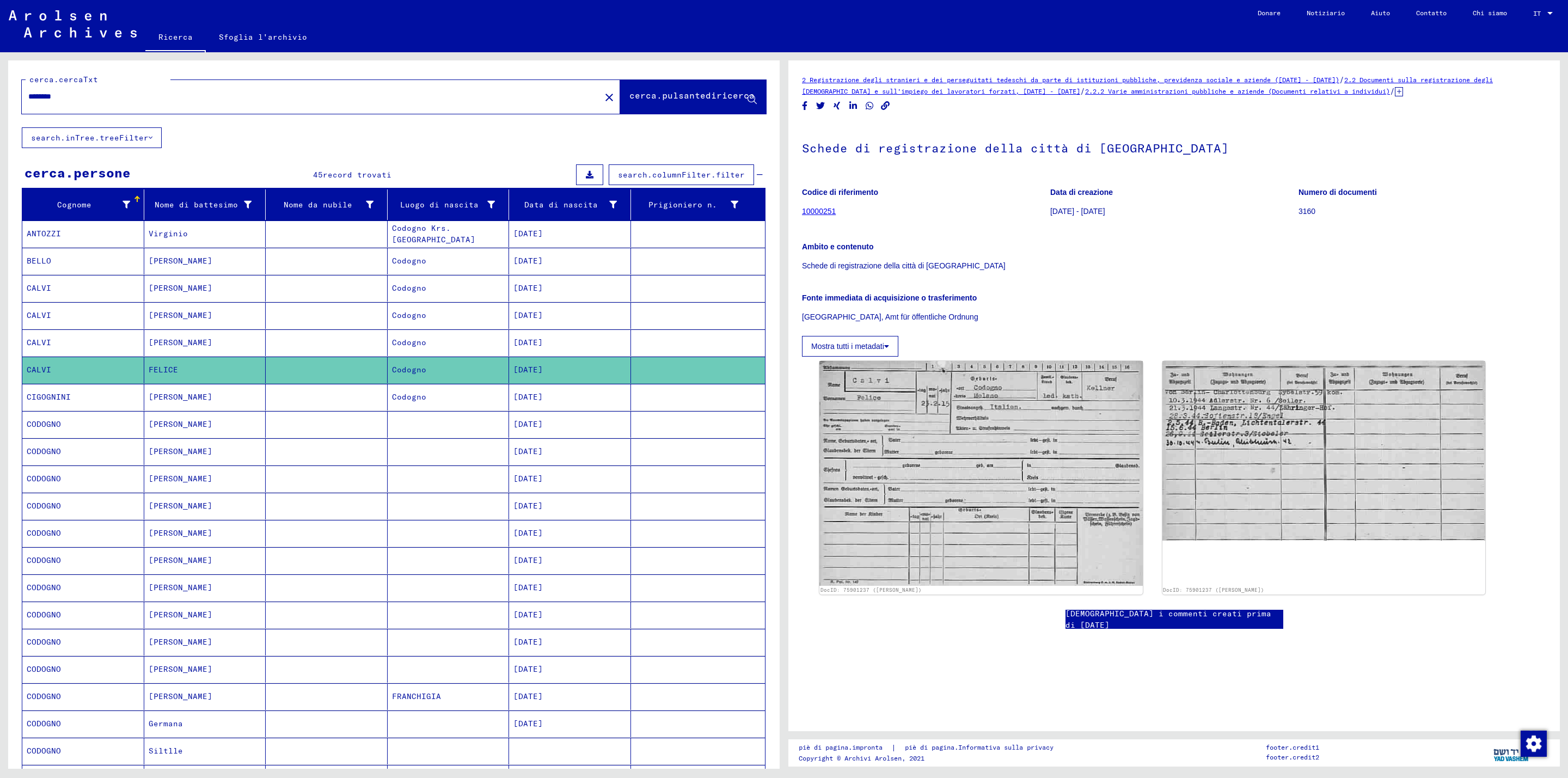
click at [421, 343] on mat-cell "Codogno" at bounding box center [449, 343] width 122 height 27
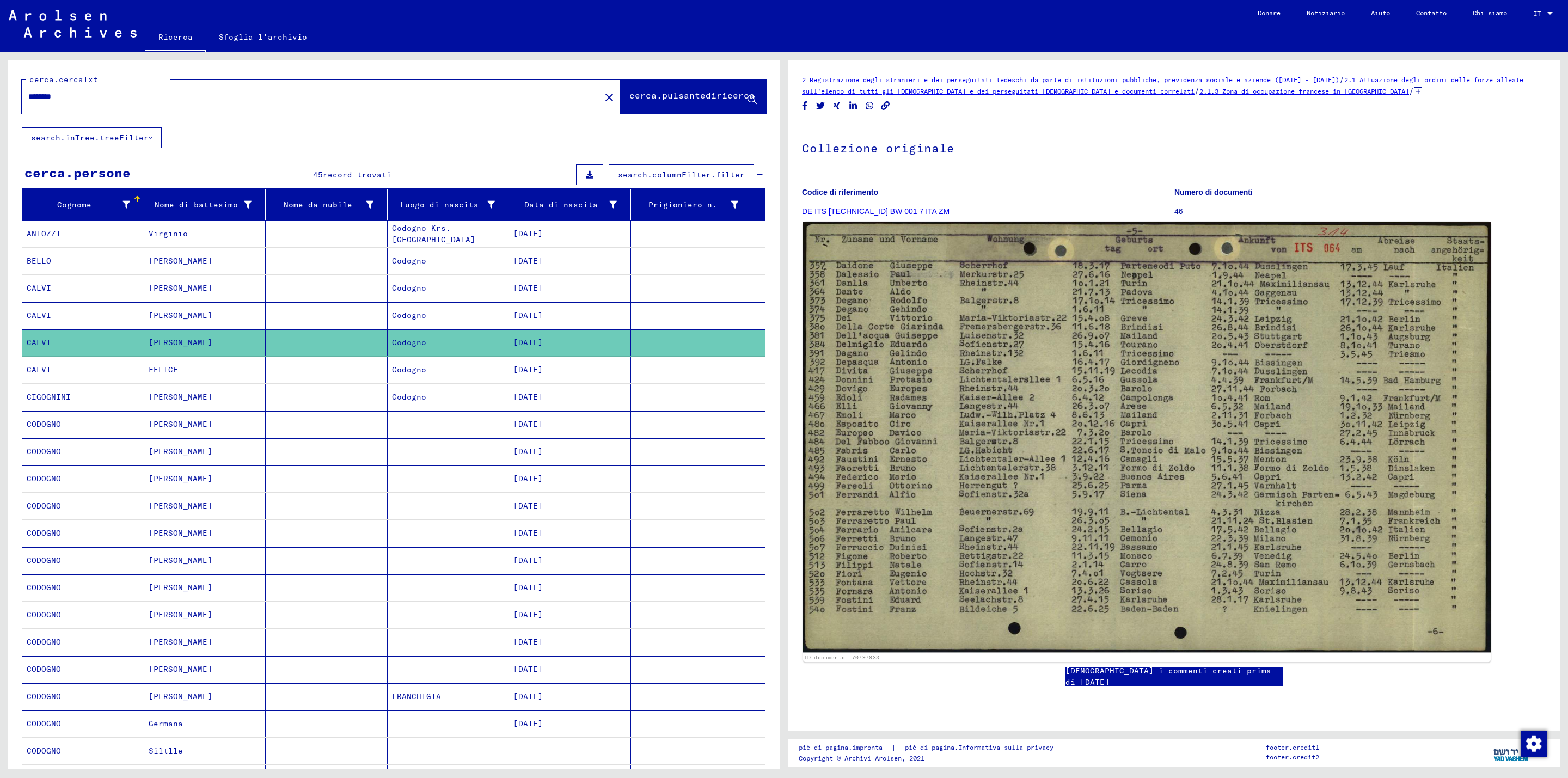
click at [974, 447] on img at bounding box center [1147, 438] width 688 height 431
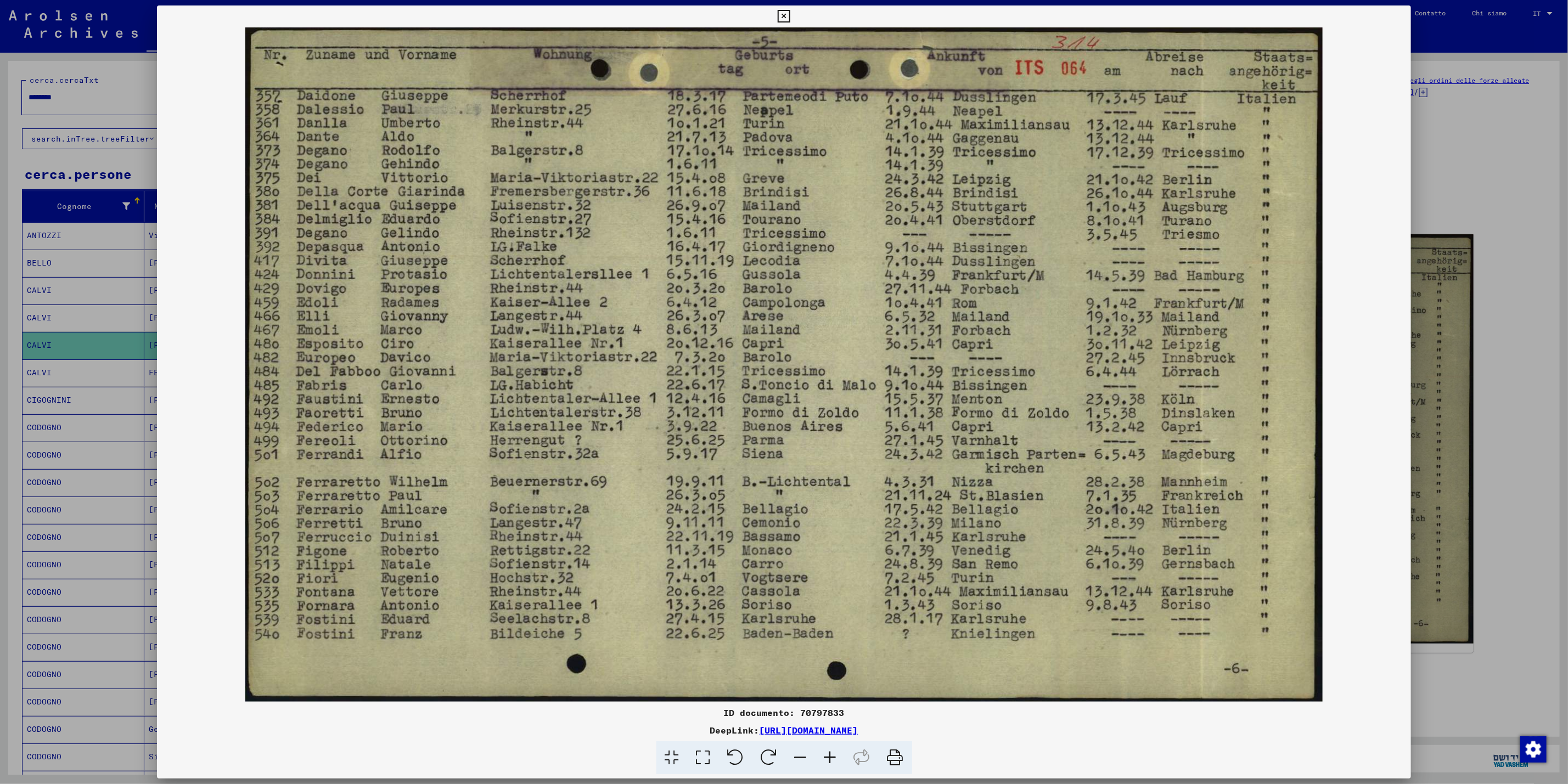
click at [1461, 94] on div at bounding box center [784, 392] width 1568 height 784
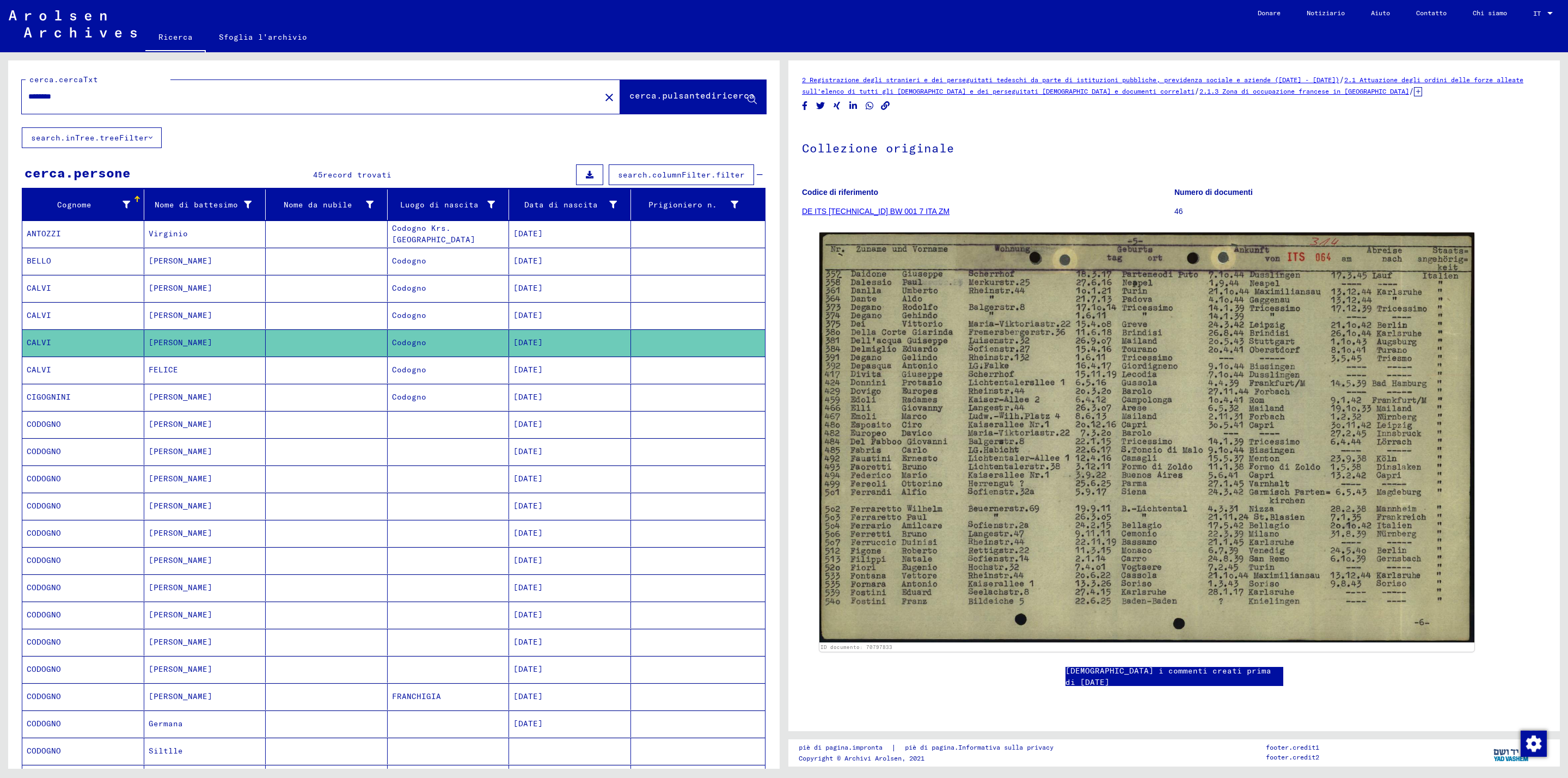
click at [168, 288] on font "[PERSON_NAME]" at bounding box center [180, 288] width 64 height 10
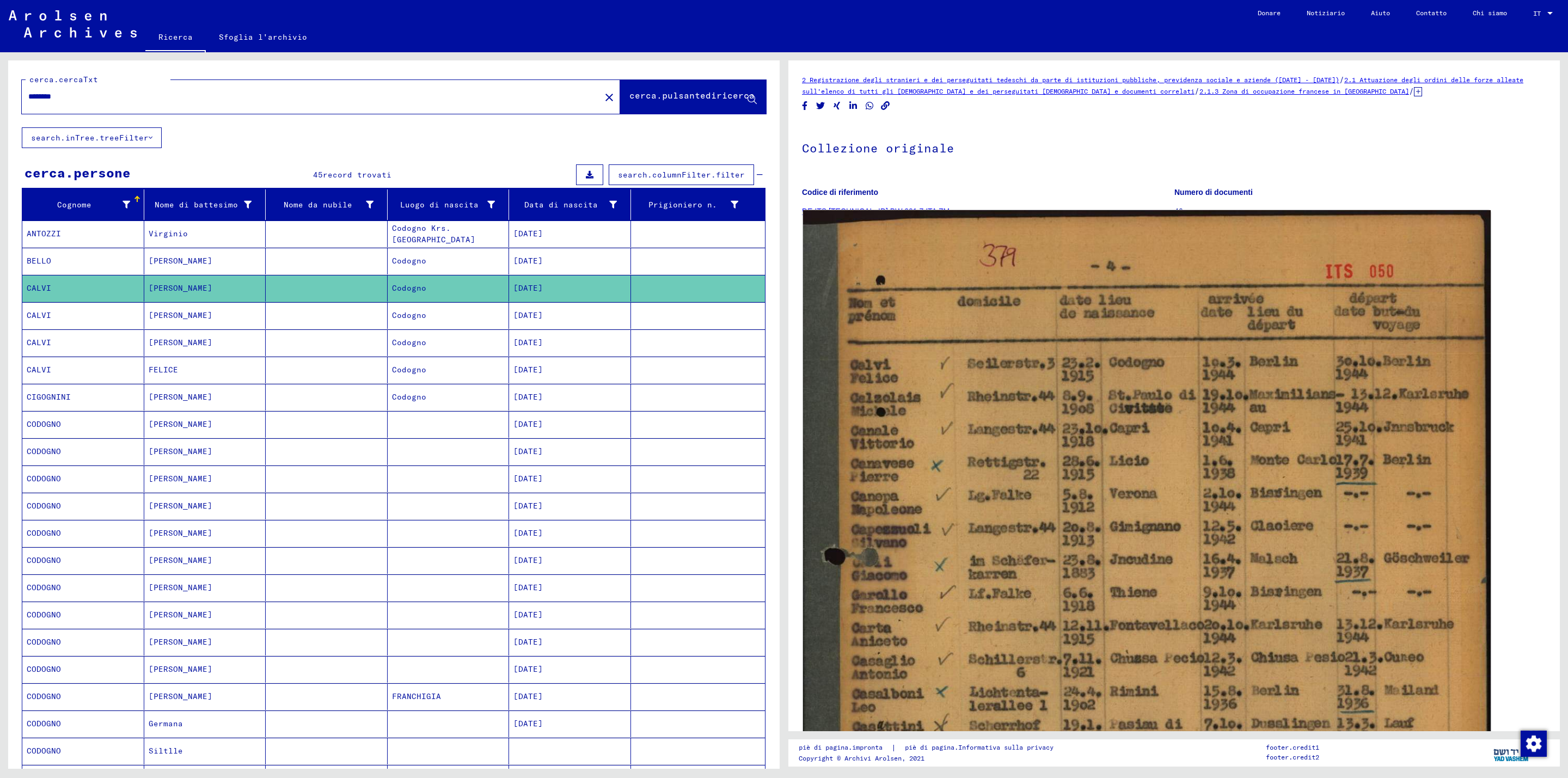
click at [1038, 601] on img at bounding box center [1147, 675] width 688 height 930
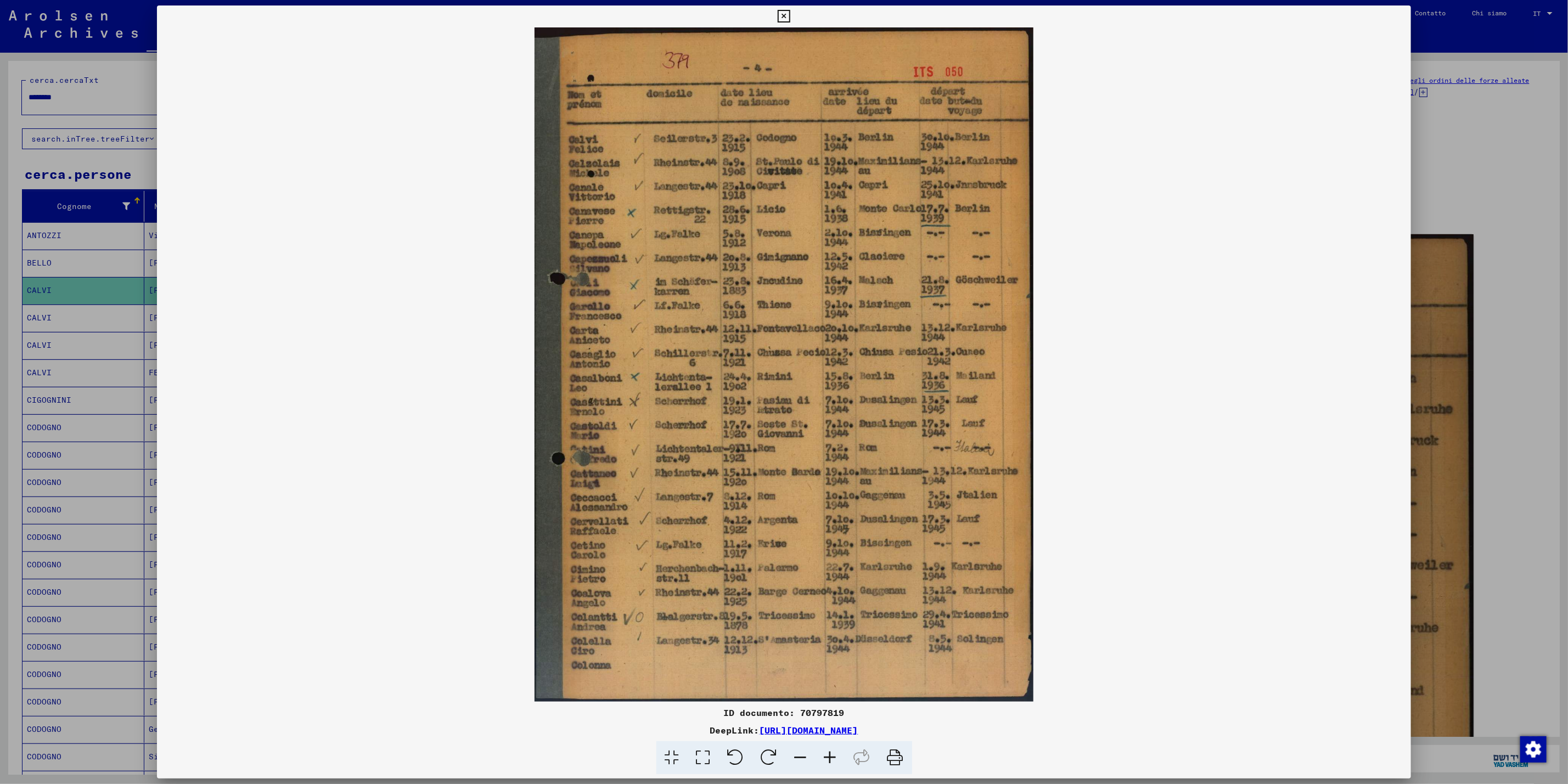
click at [832, 519] on img at bounding box center [784, 364] width 1255 height 674
click at [1438, 115] on div at bounding box center [784, 392] width 1568 height 784
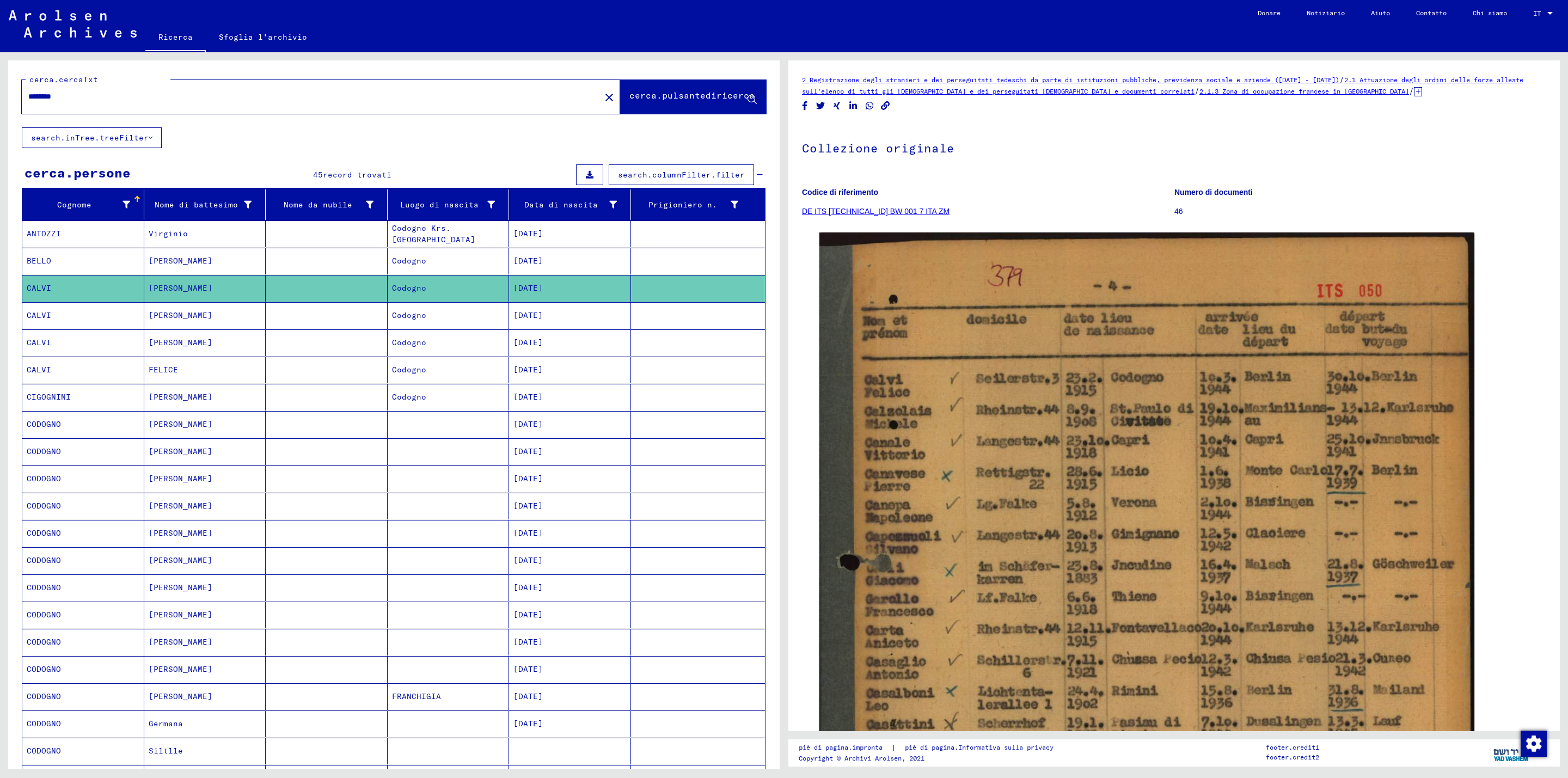
click at [167, 258] on font "[PERSON_NAME]" at bounding box center [180, 261] width 64 height 10
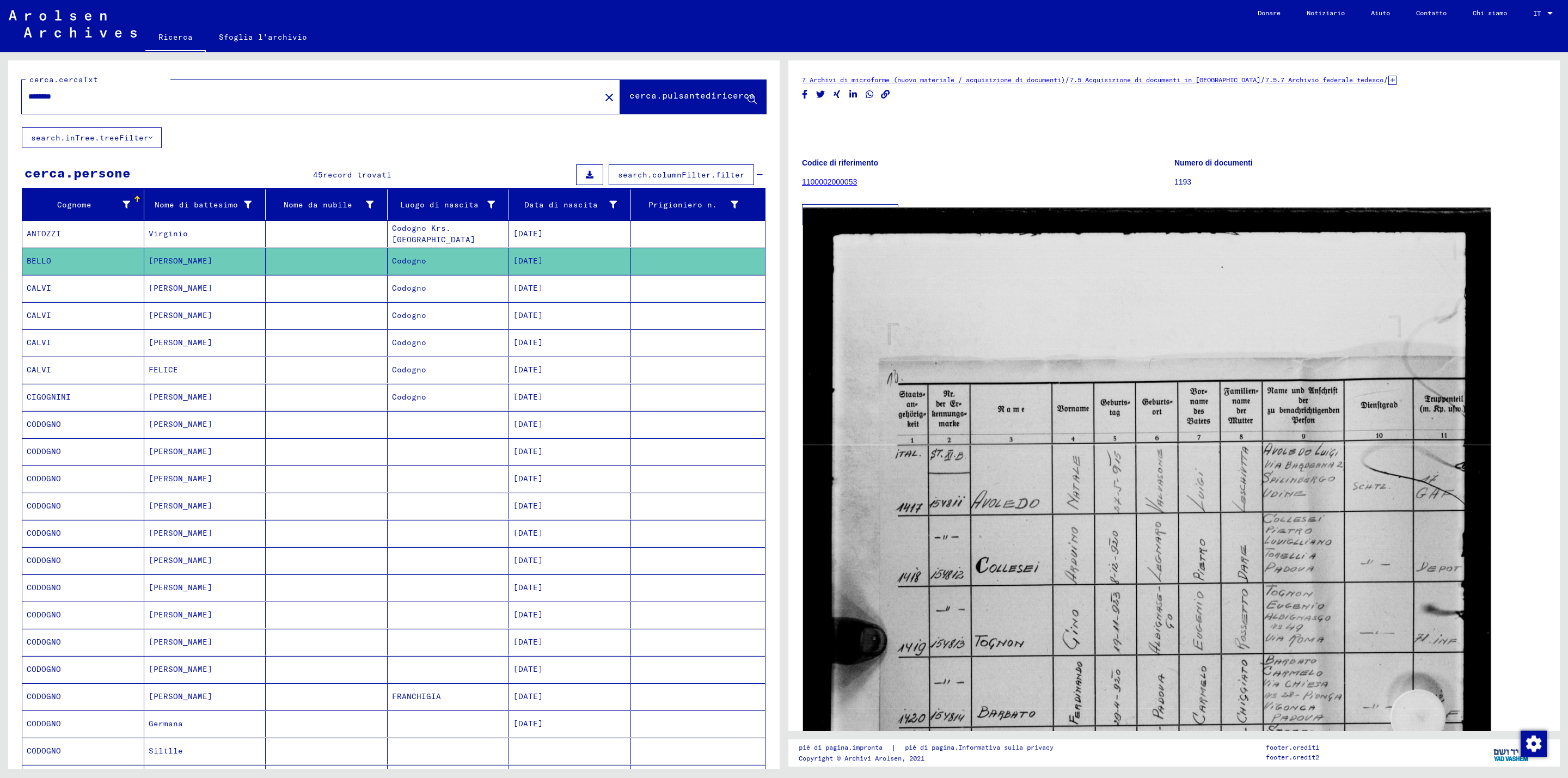
click at [1085, 503] on img at bounding box center [1147, 657] width 688 height 897
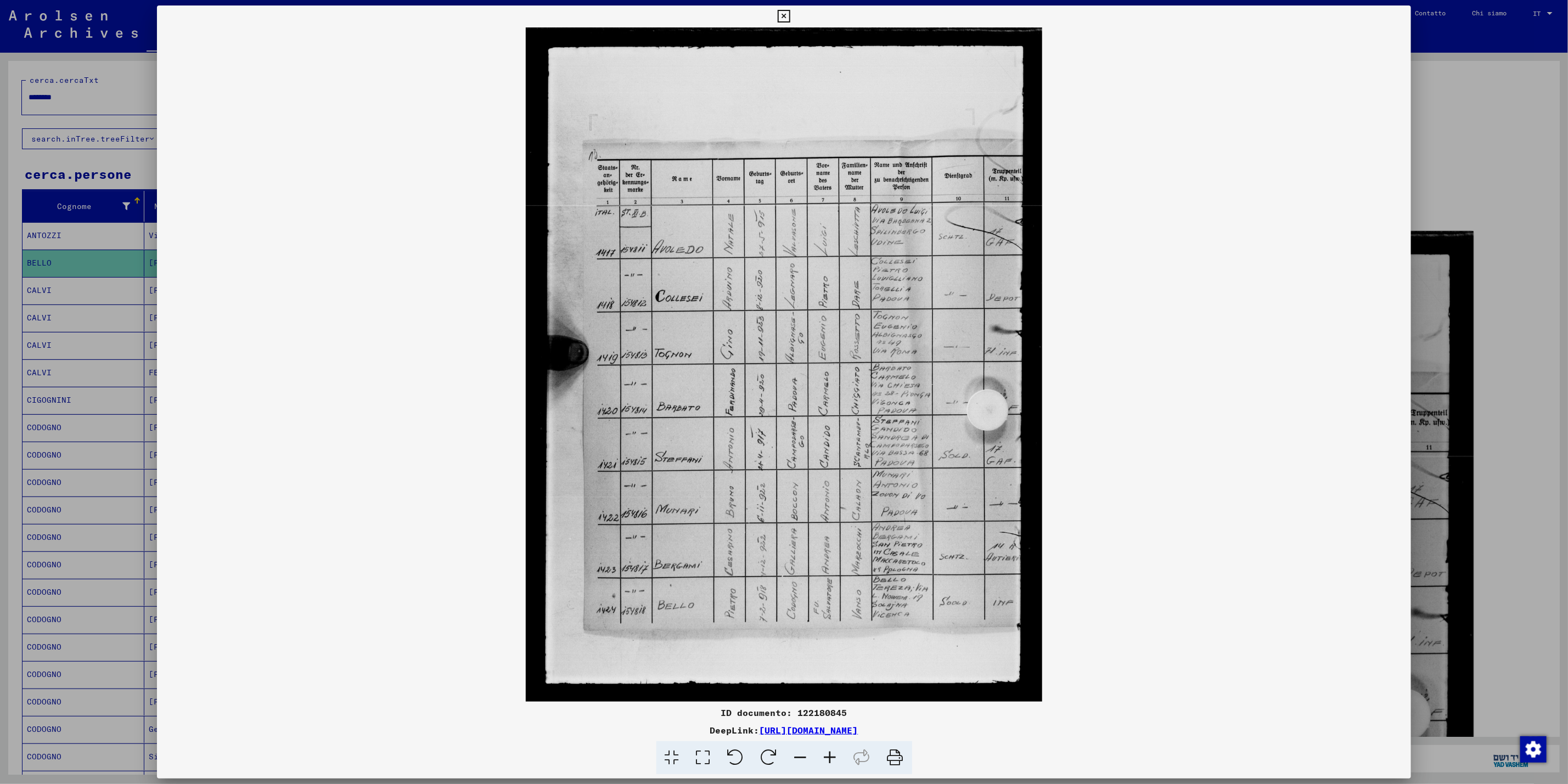
click at [935, 594] on img at bounding box center [784, 364] width 1255 height 674
click at [1412, 163] on img at bounding box center [784, 364] width 1255 height 674
click at [1442, 163] on div at bounding box center [784, 392] width 1568 height 784
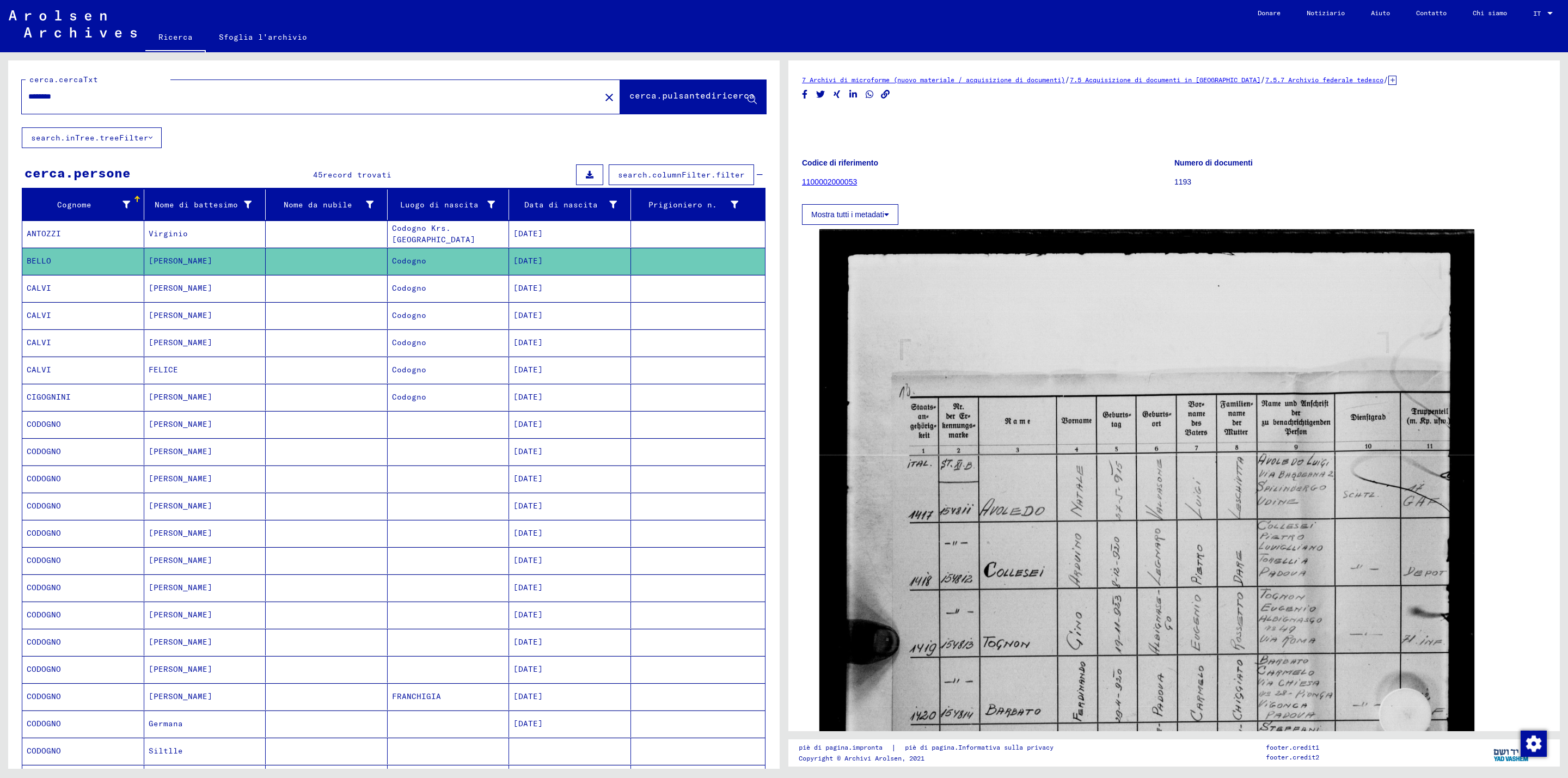
click at [183, 232] on font "Virginio" at bounding box center [168, 234] width 39 height 10
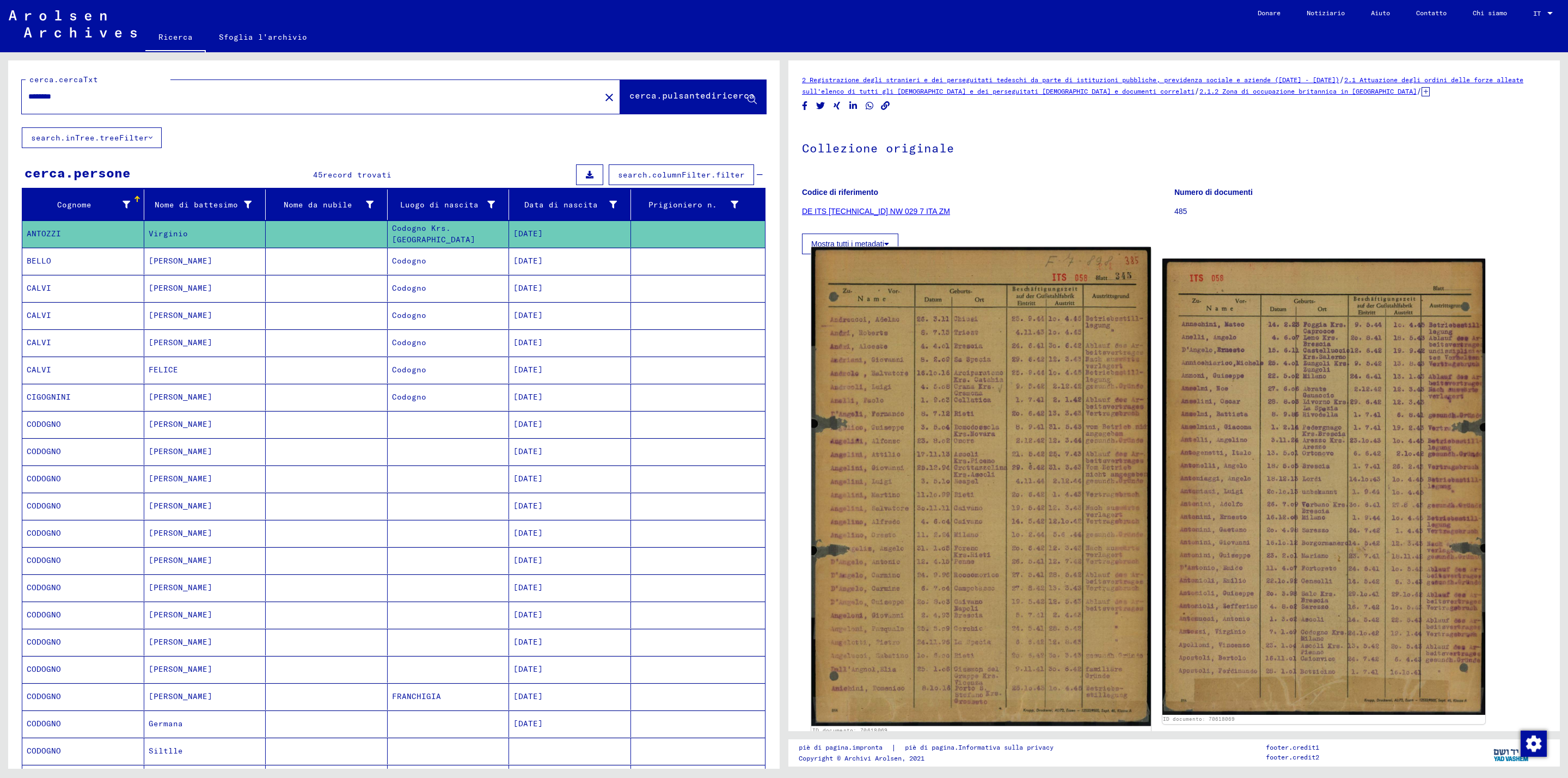
click at [978, 464] on img at bounding box center [981, 486] width 339 height 479
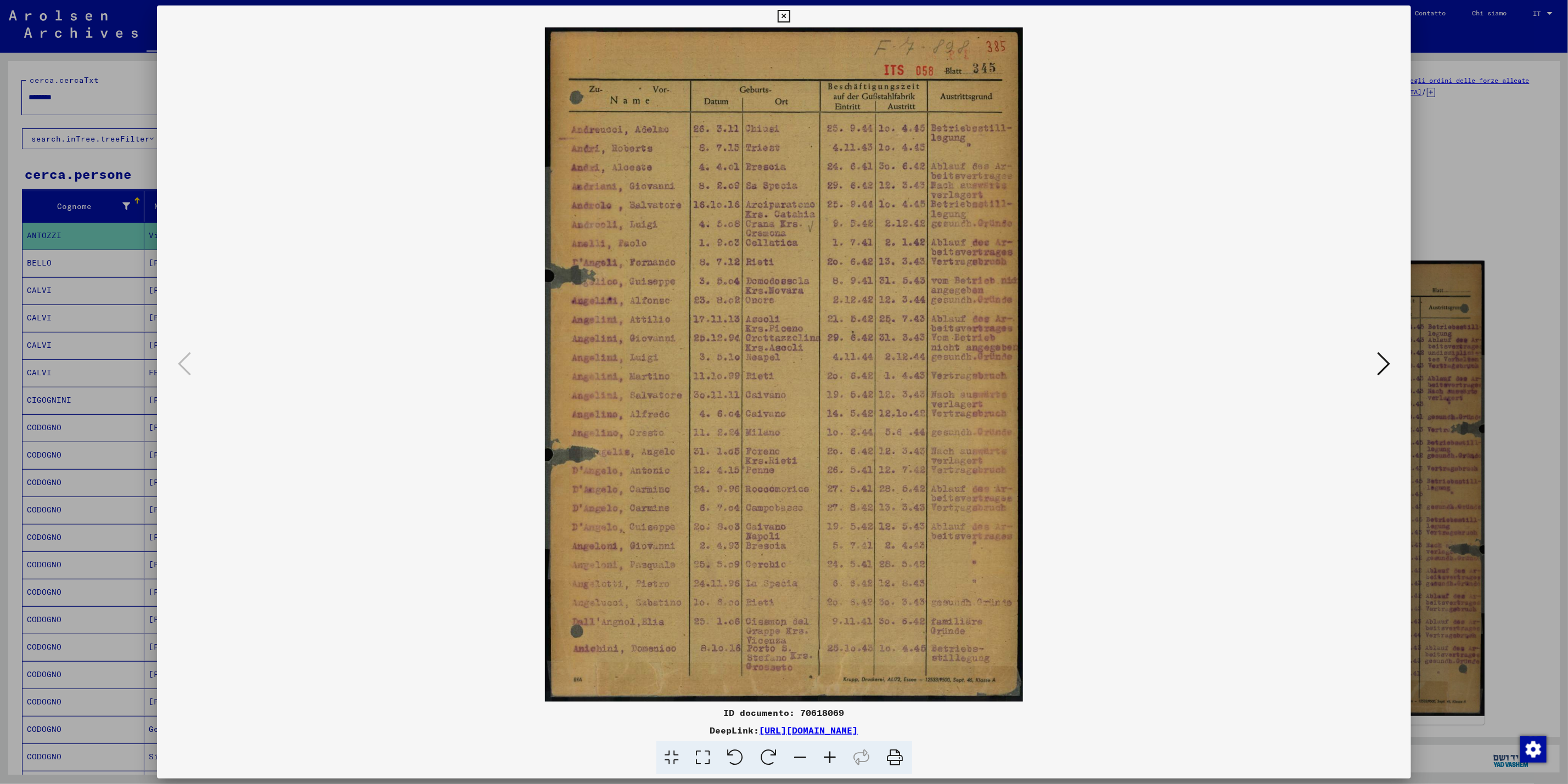
click at [1383, 364] on icon at bounding box center [1383, 364] width 13 height 26
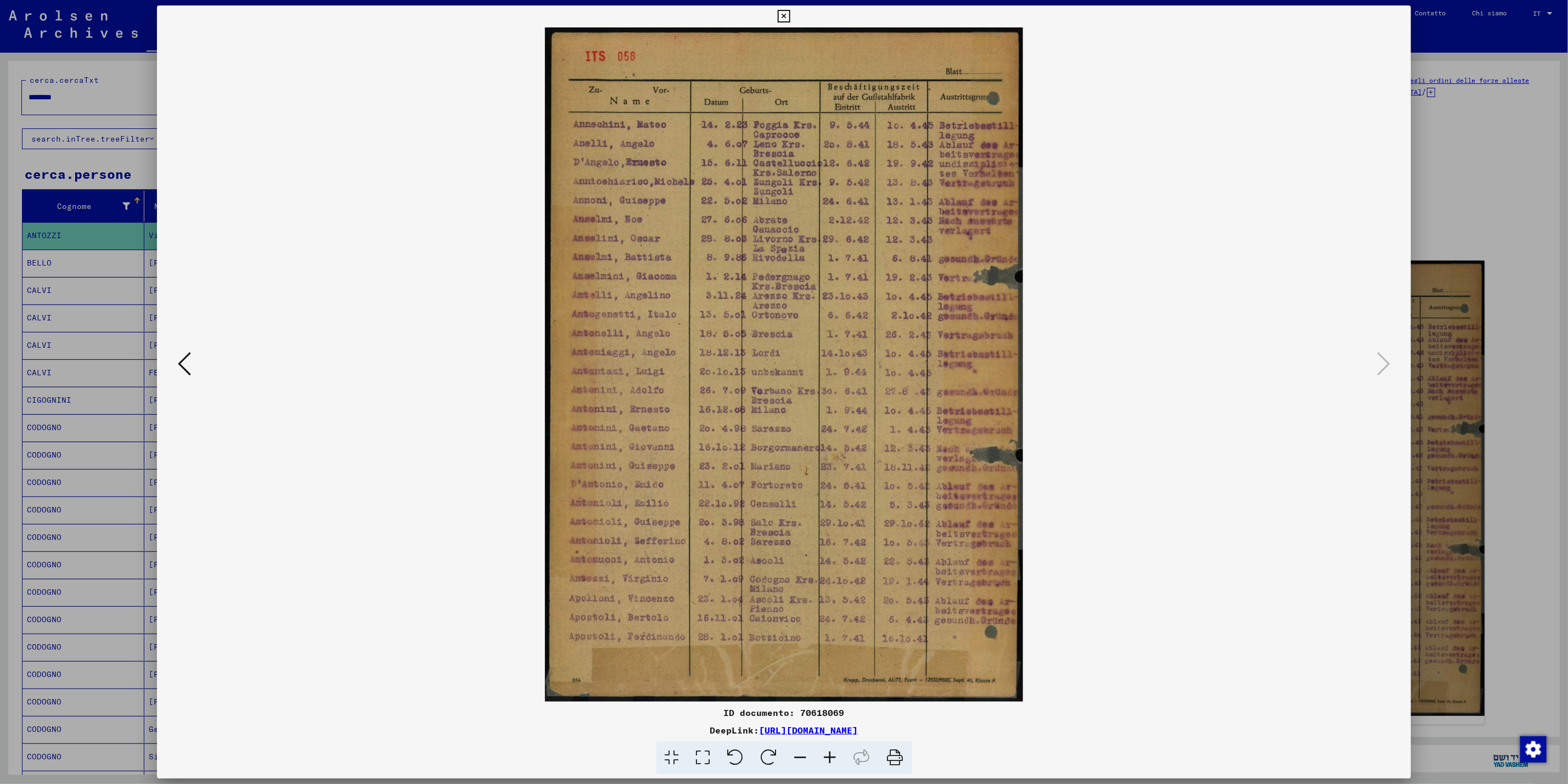
click at [1512, 226] on div at bounding box center [784, 392] width 1568 height 784
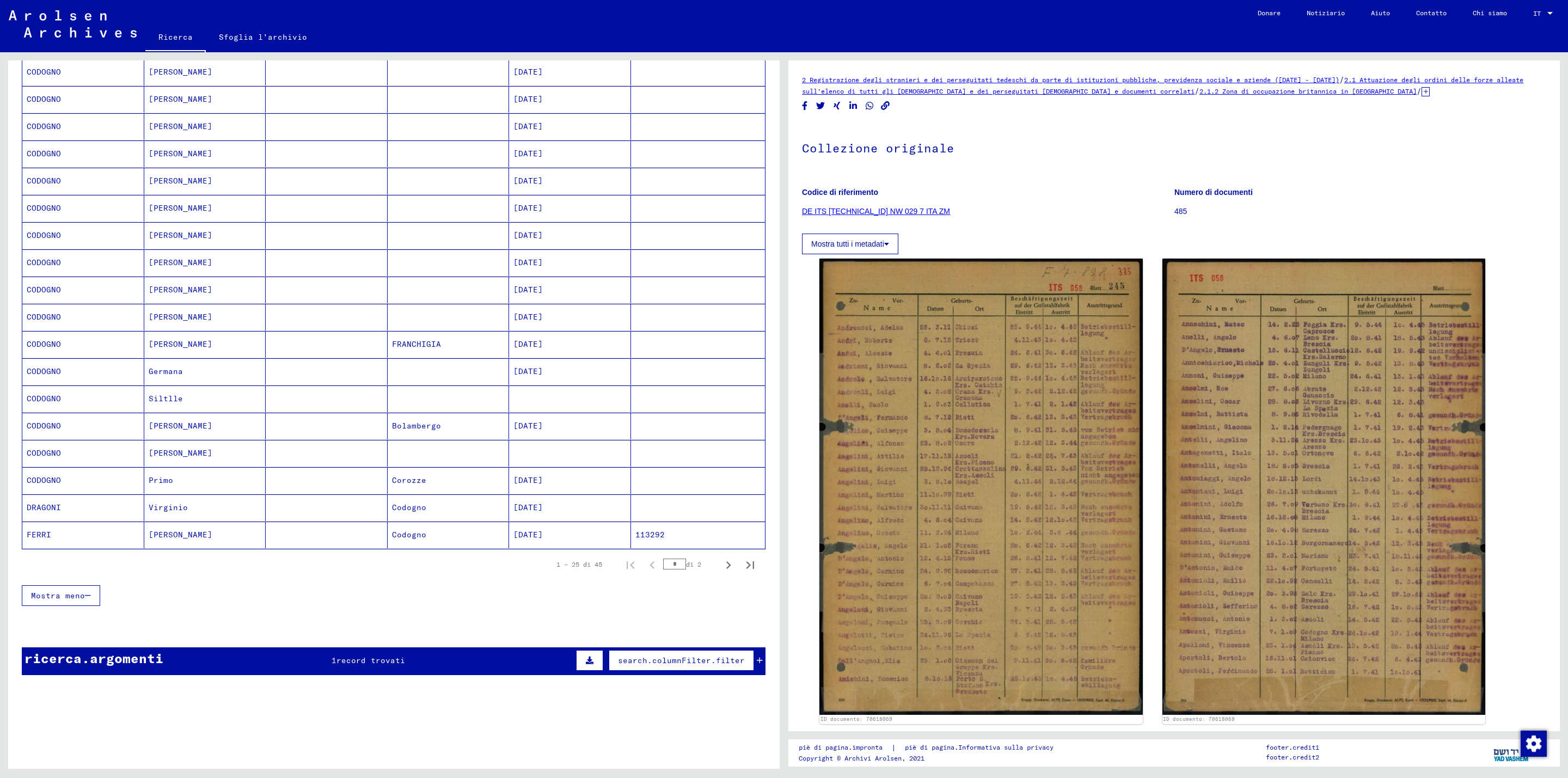
scroll to position [369, 0]
click at [177, 505] on font "Virginio" at bounding box center [168, 508] width 39 height 10
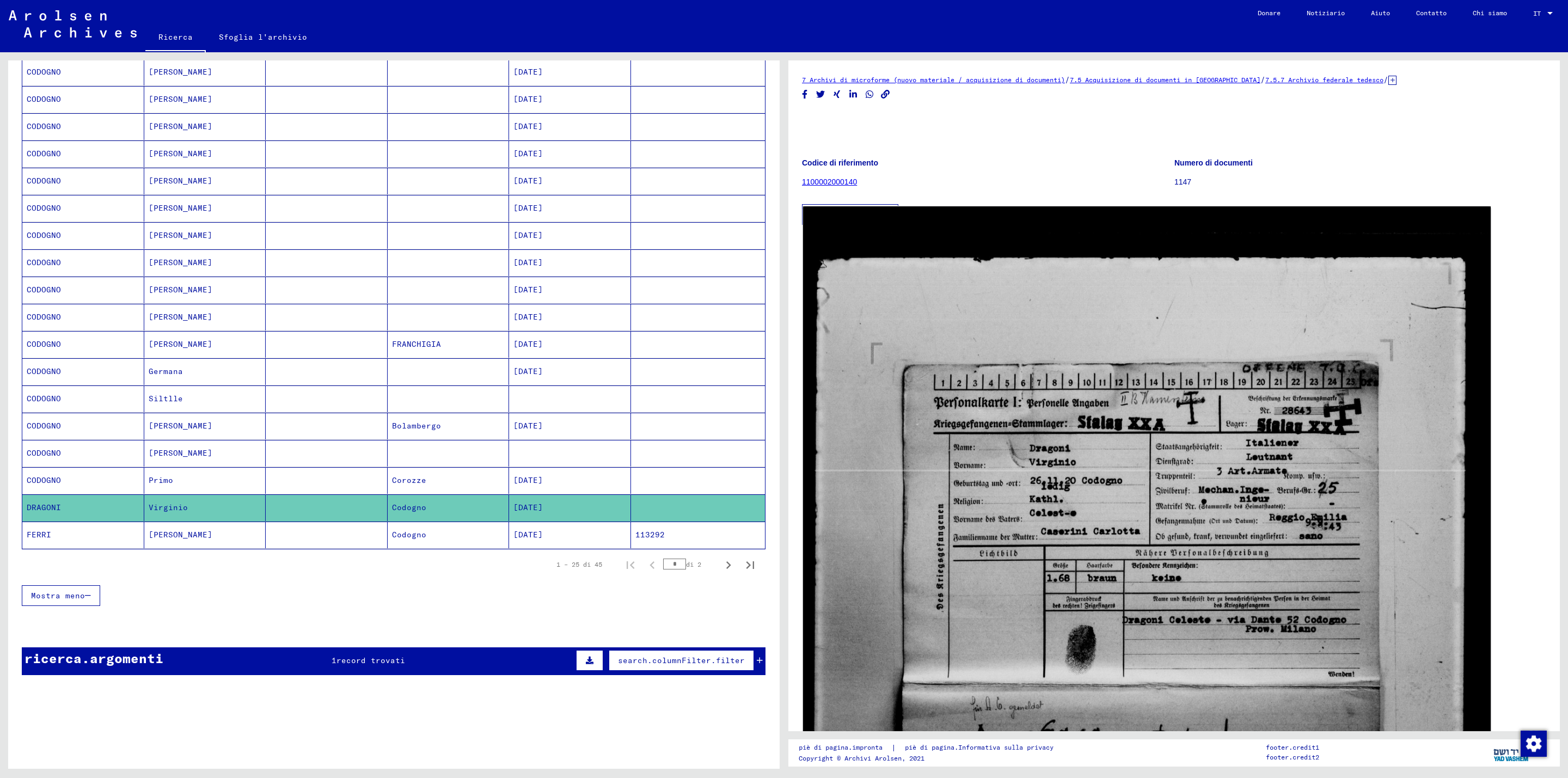
click at [1017, 565] on img at bounding box center [1147, 681] width 688 height 948
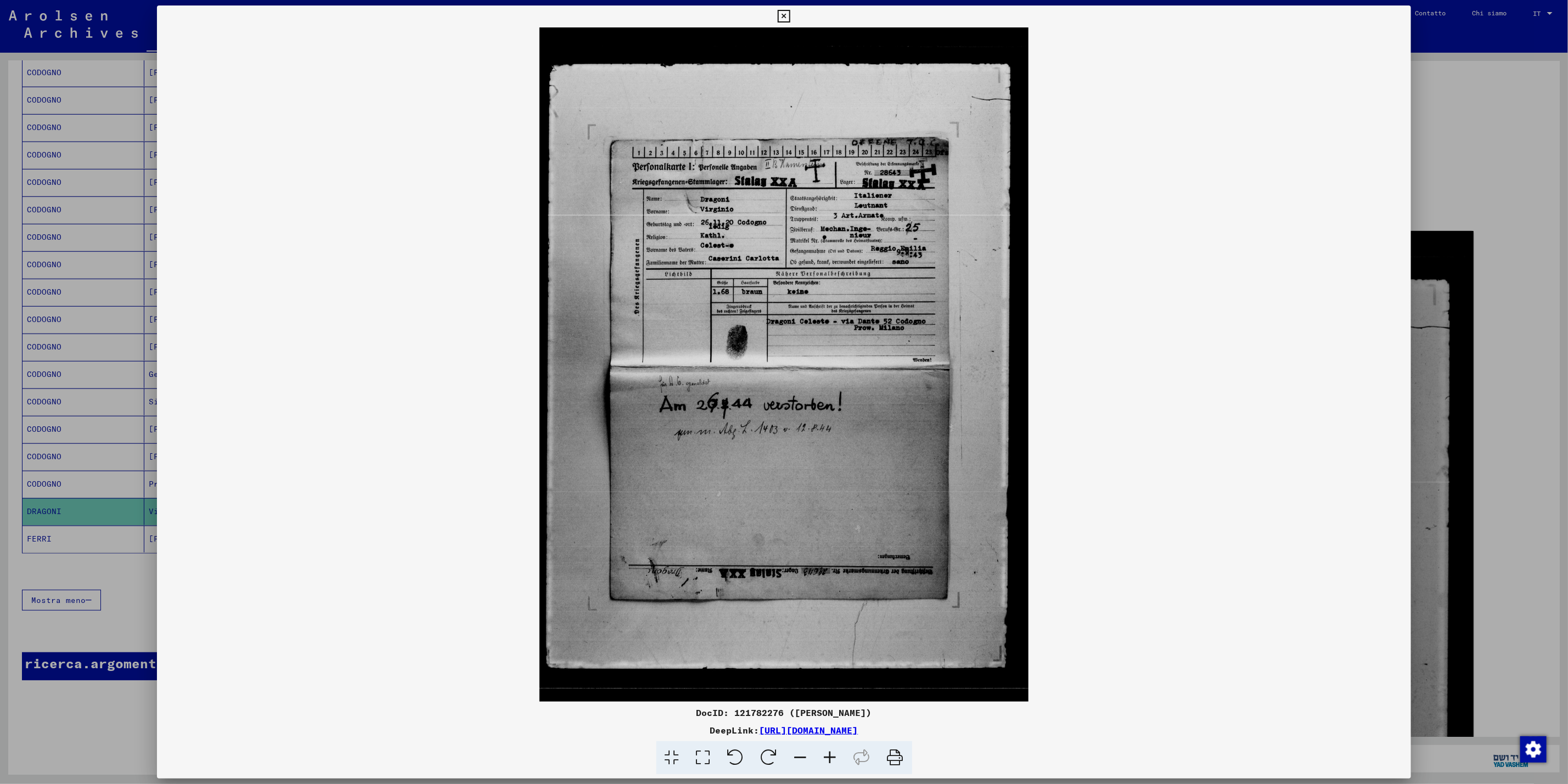
click at [893, 756] on icon at bounding box center [895, 758] width 34 height 34
click at [899, 762] on icon at bounding box center [895, 758] width 34 height 34
